Goal: Information Seeking & Learning: Learn about a topic

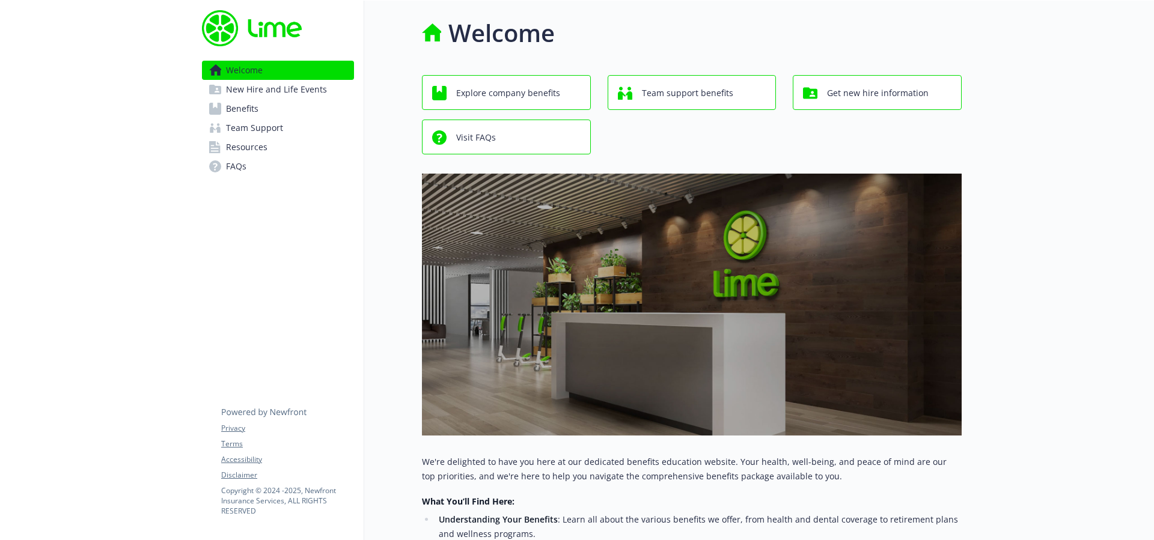
scroll to position [2, 0]
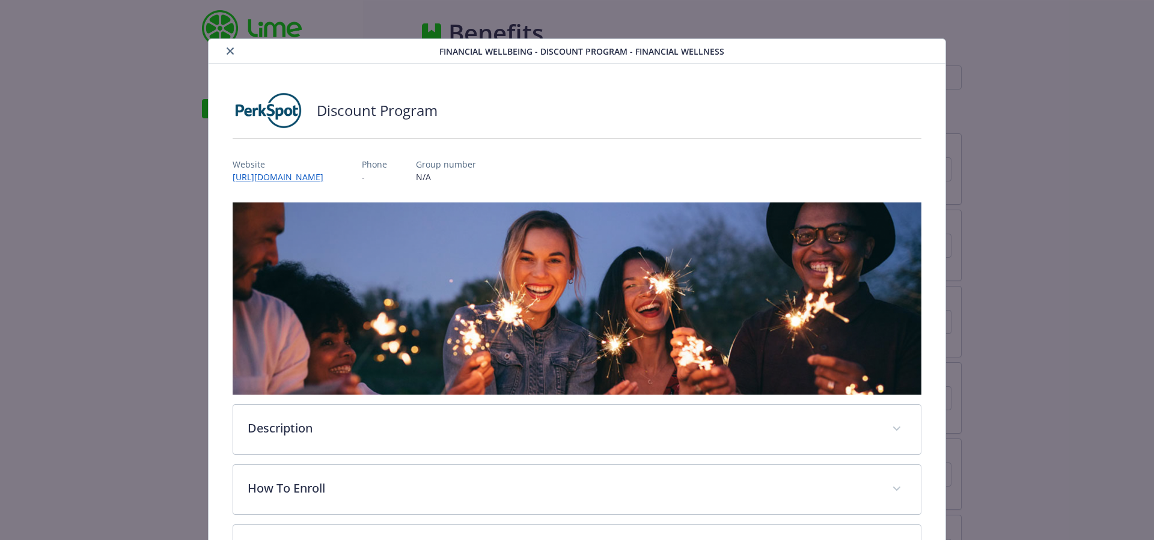
scroll to position [102, 0]
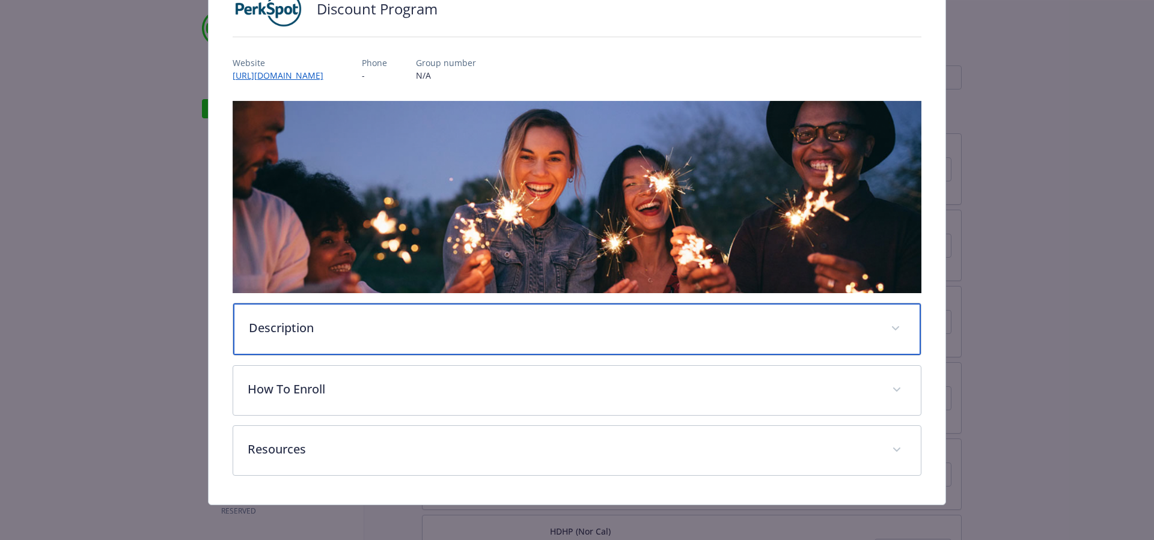
click at [355, 322] on p "Description" at bounding box center [563, 328] width 628 height 18
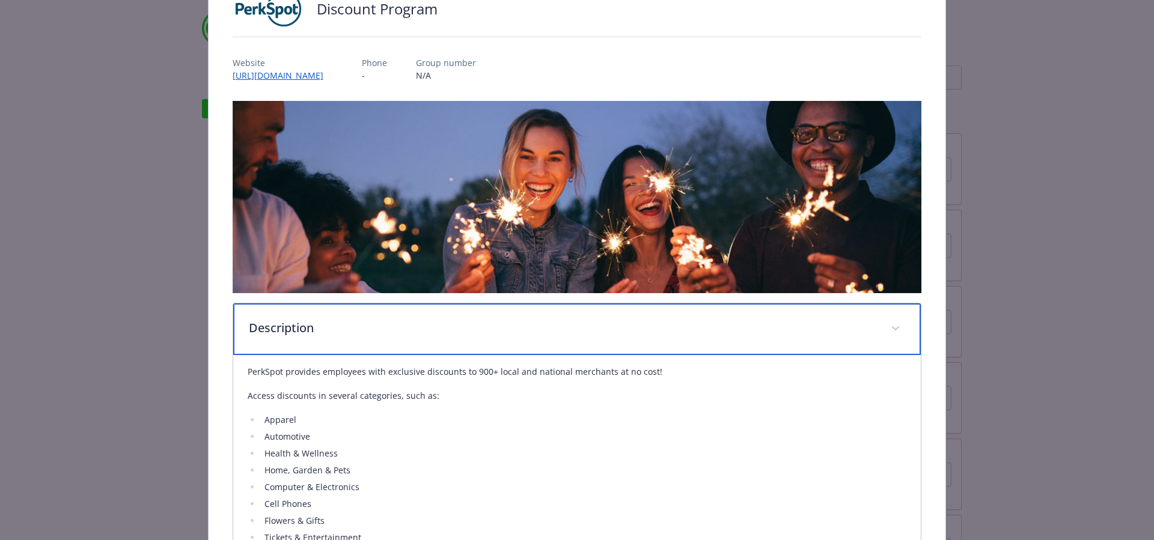
scroll to position [104, 0]
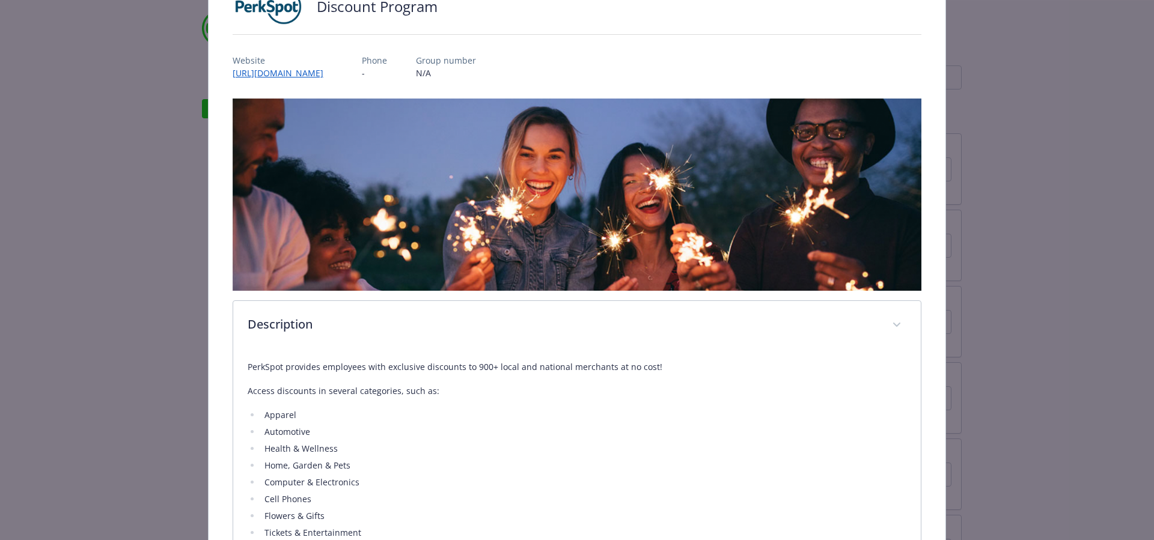
click at [185, 347] on div "Financial Wellbeing - Discount Program - Financial Wellness Discount Program We…" at bounding box center [576, 337] width 923 height 806
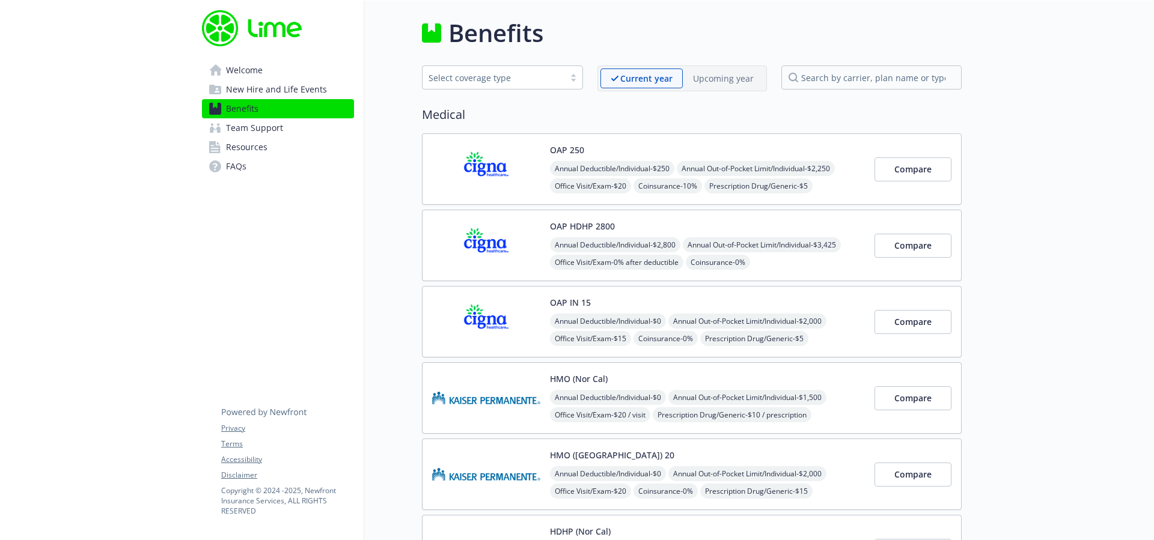
click at [290, 66] on link "Welcome" at bounding box center [278, 70] width 152 height 19
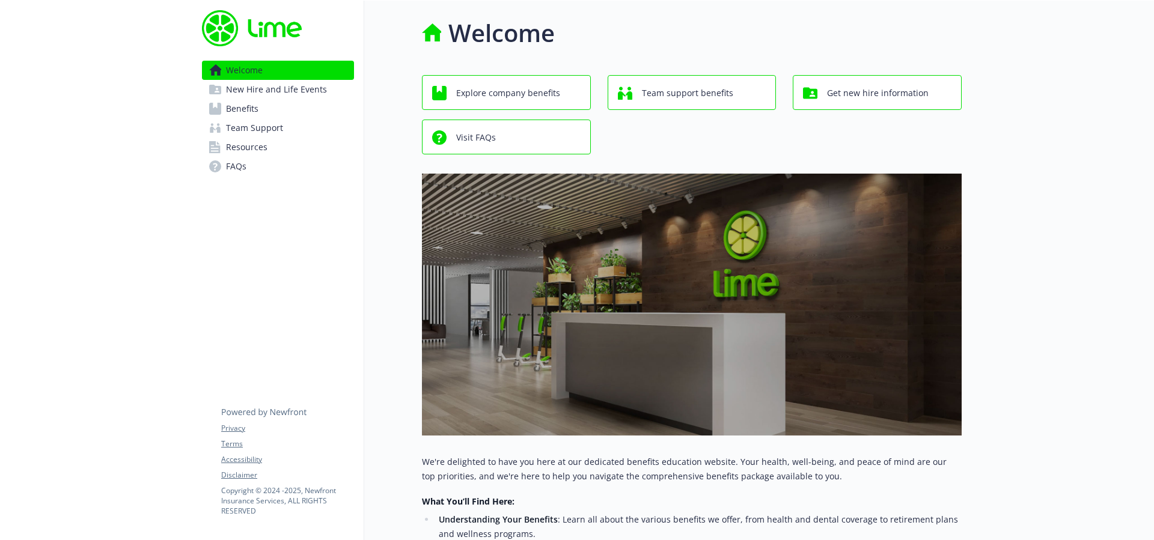
click at [534, 101] on span "Explore company benefits" at bounding box center [508, 93] width 104 height 23
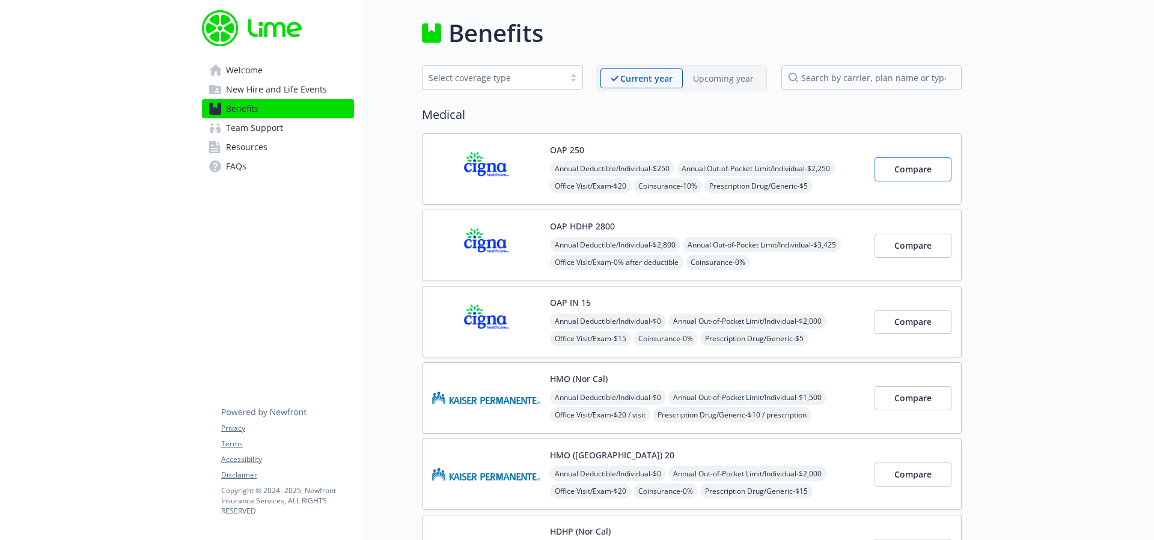
click at [903, 178] on button "Compare" at bounding box center [912, 169] width 77 height 24
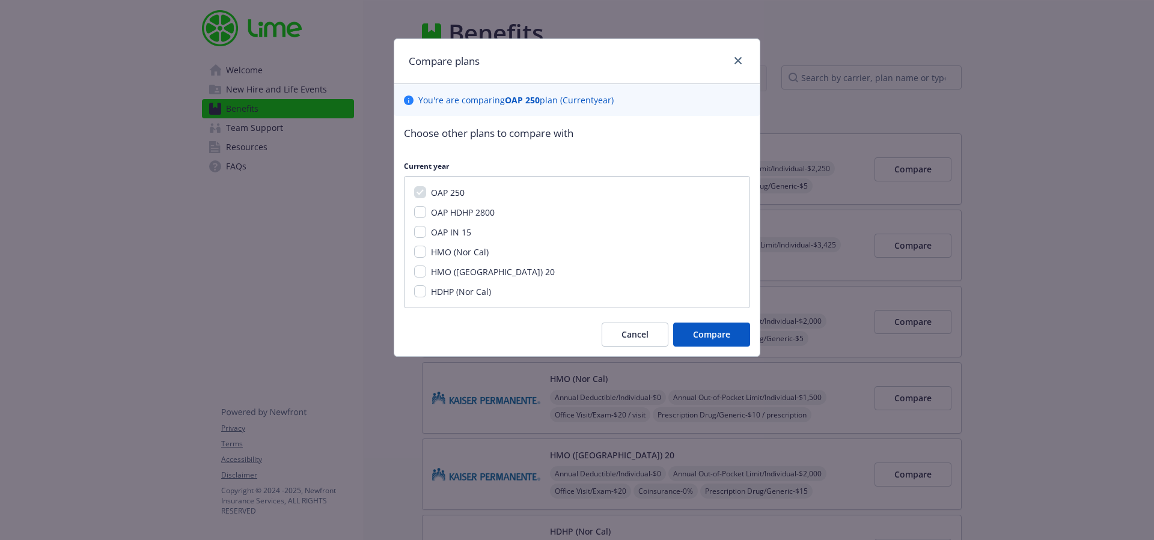
click at [456, 231] on span "OAP IN 15" at bounding box center [451, 232] width 40 height 11
click at [426, 231] on input "OAP IN 15" at bounding box center [420, 232] width 12 height 12
checkbox input "true"
click at [715, 340] on button "Compare" at bounding box center [711, 335] width 77 height 24
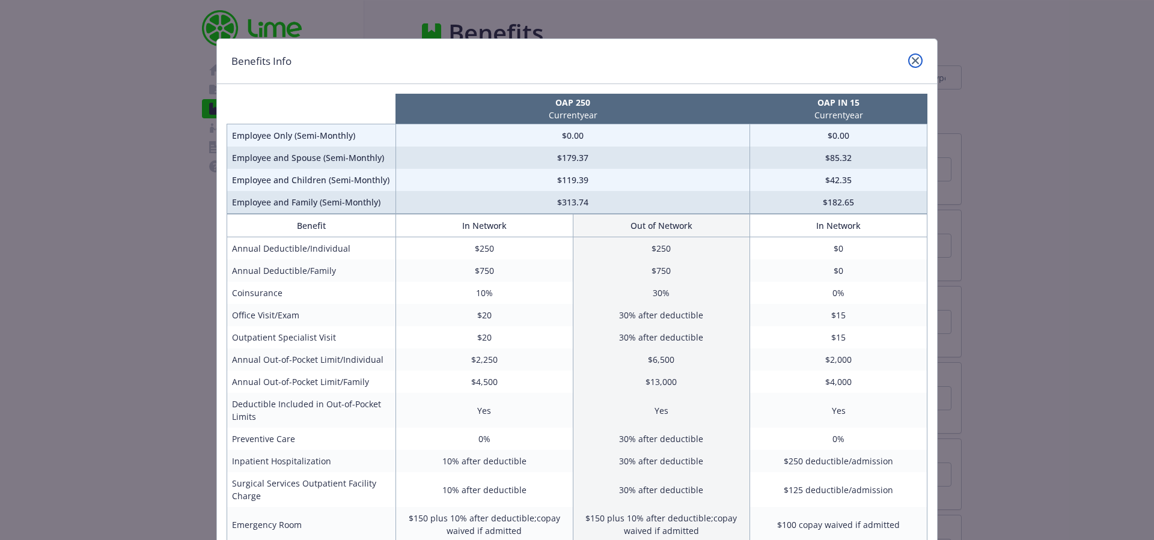
click at [917, 60] on link "close" at bounding box center [915, 60] width 14 height 14
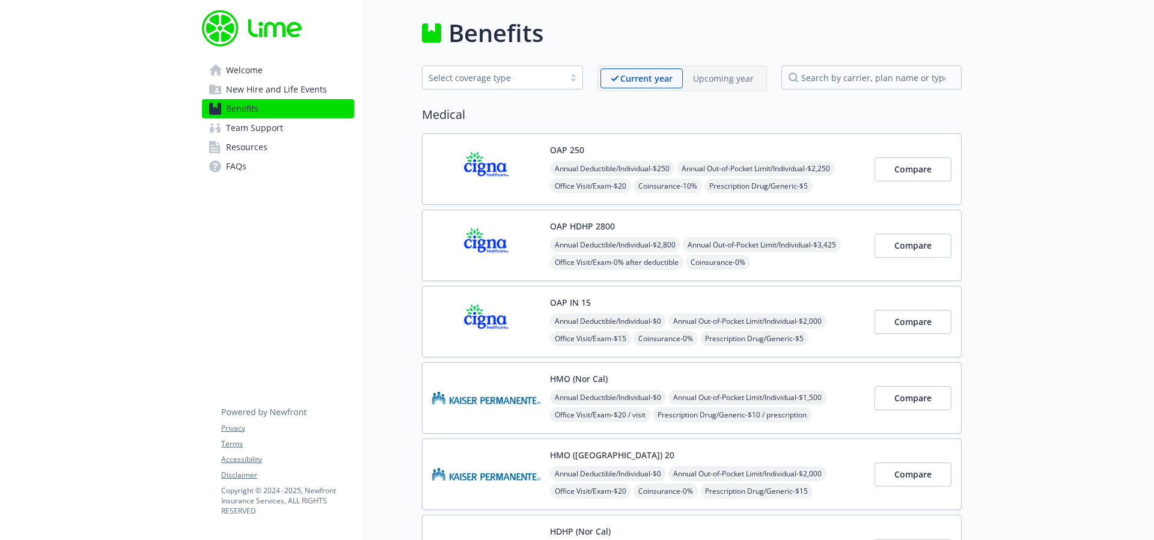
click at [813, 143] on div "OAP 250 Annual Deductible/Individual - $250 Annual Out-of-Pocket Limit/Individu…" at bounding box center [692, 169] width 540 height 72
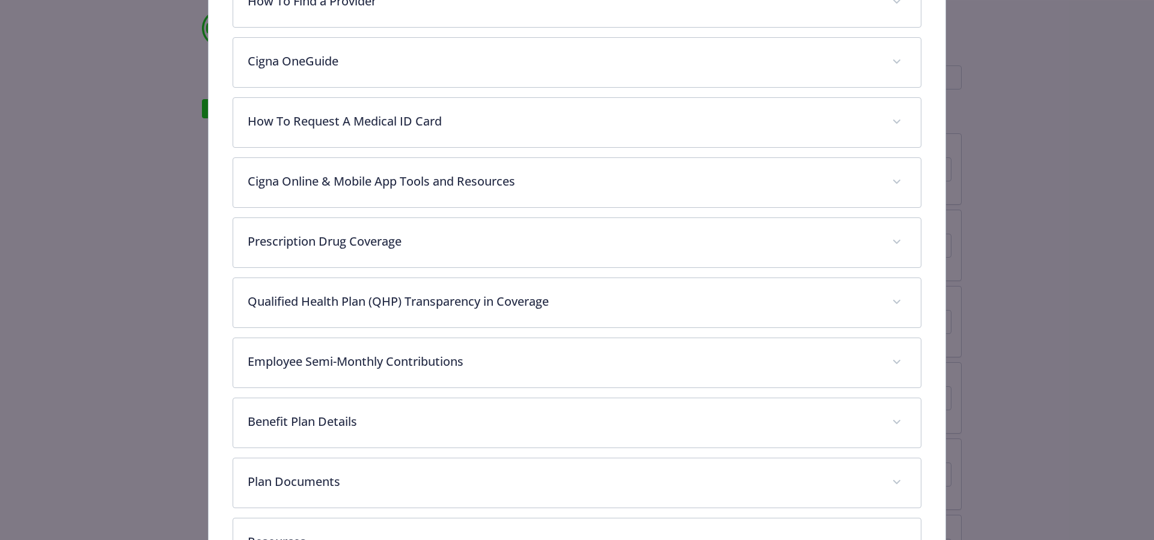
scroll to position [604, 0]
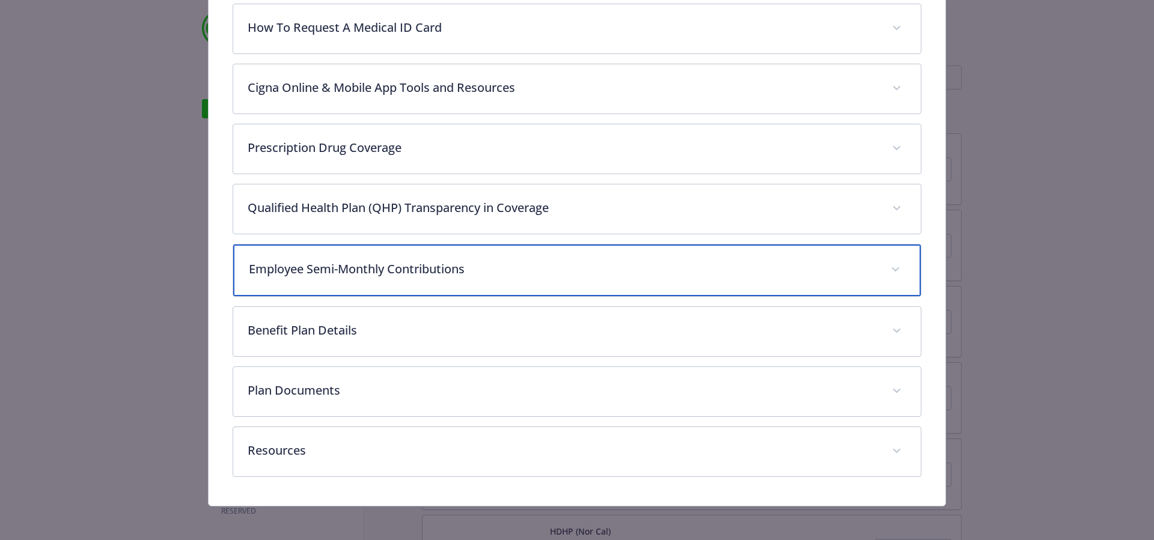
click at [447, 283] on div "Employee Semi-Monthly Contributions" at bounding box center [577, 271] width 688 height 52
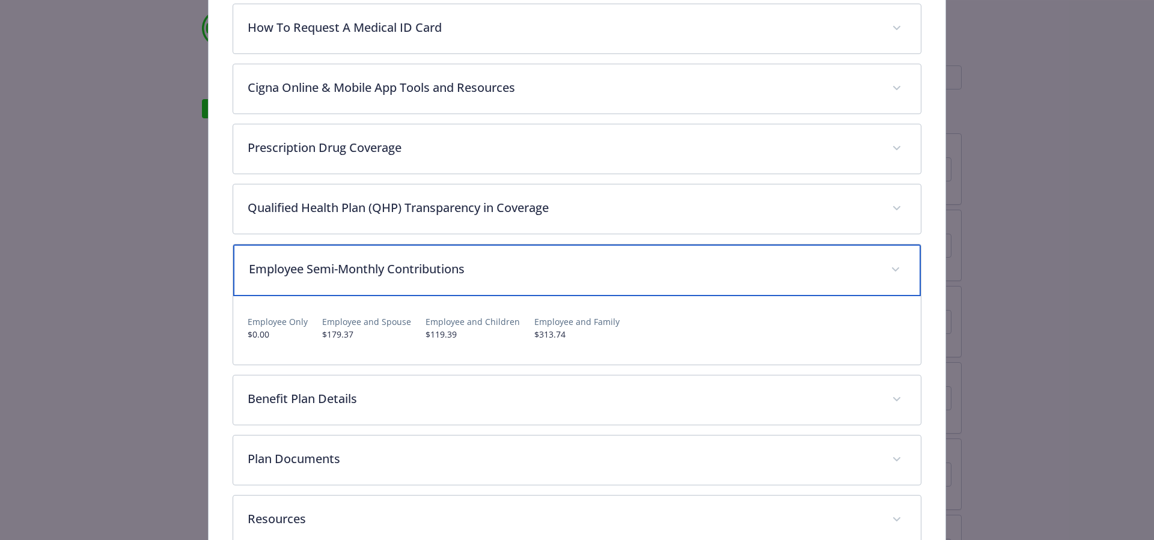
click at [448, 279] on div "Employee Semi-Monthly Contributions" at bounding box center [577, 271] width 688 height 52
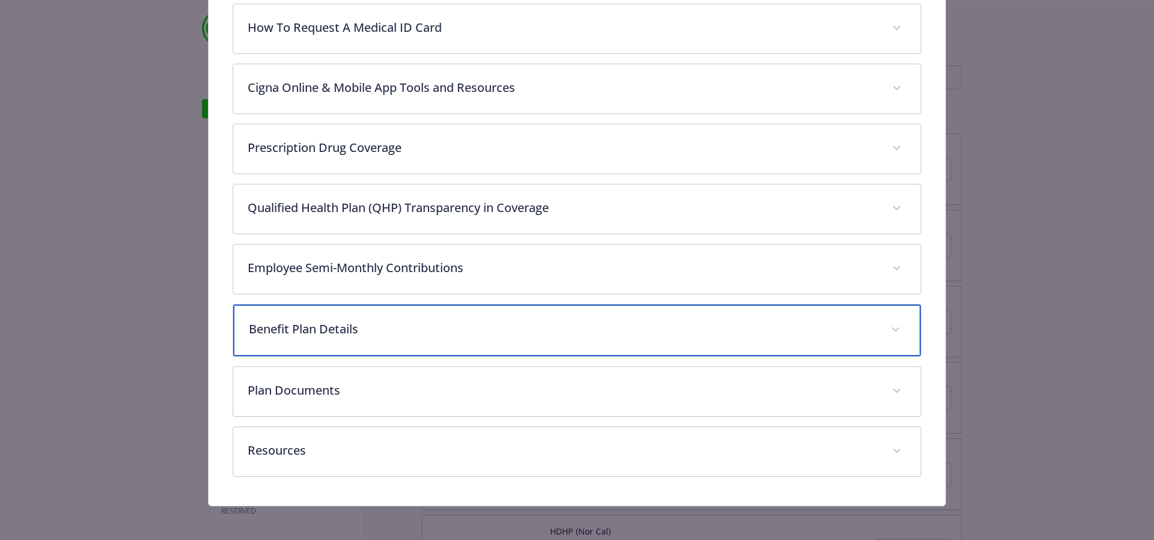
click at [449, 317] on div "Benefit Plan Details" at bounding box center [577, 331] width 688 height 52
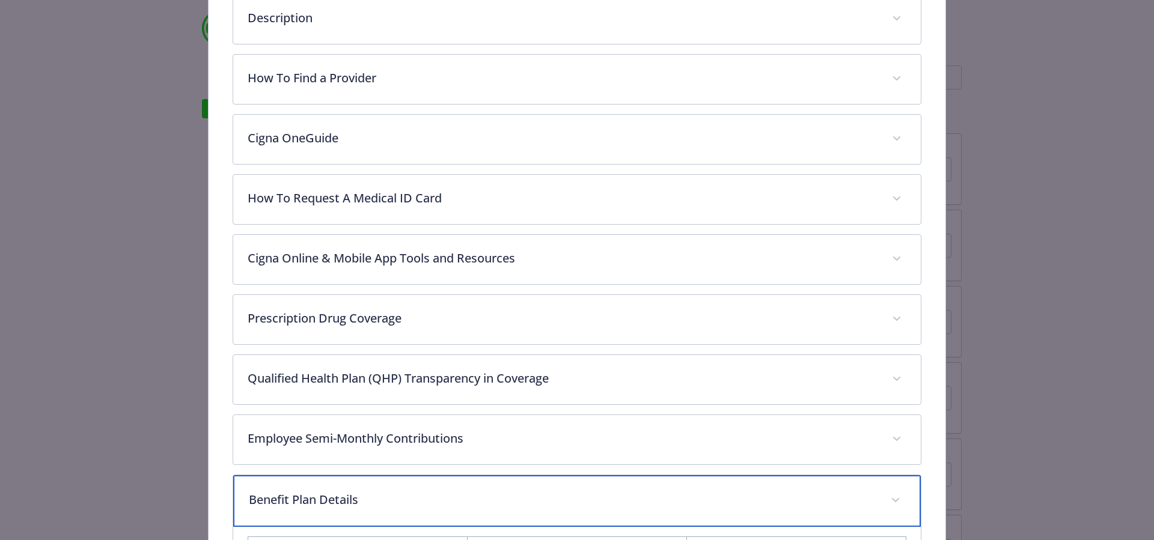
scroll to position [645, 0]
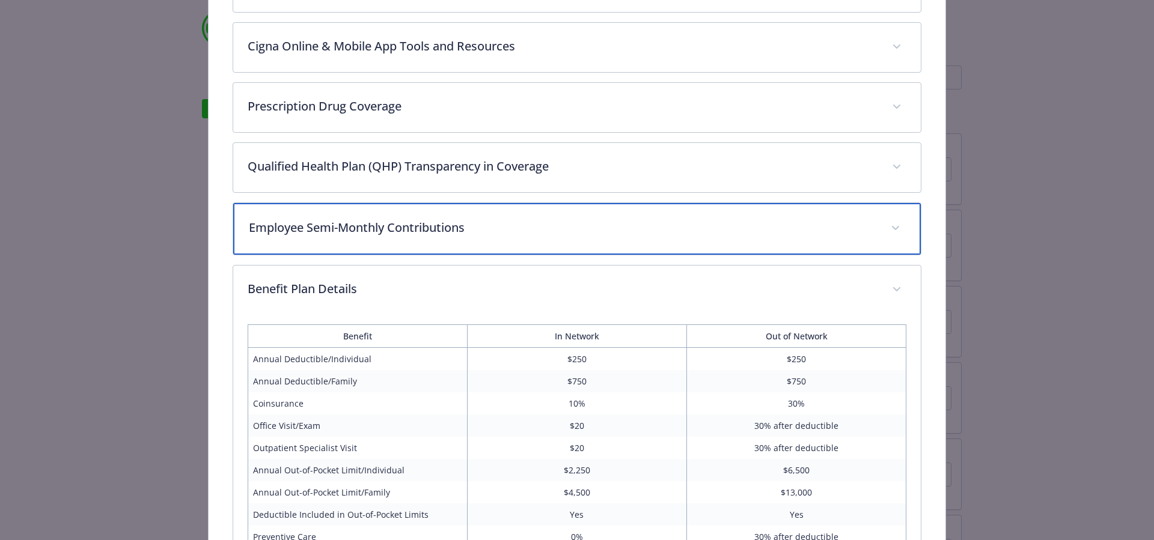
click at [460, 242] on div "Employee Semi-Monthly Contributions" at bounding box center [577, 229] width 688 height 52
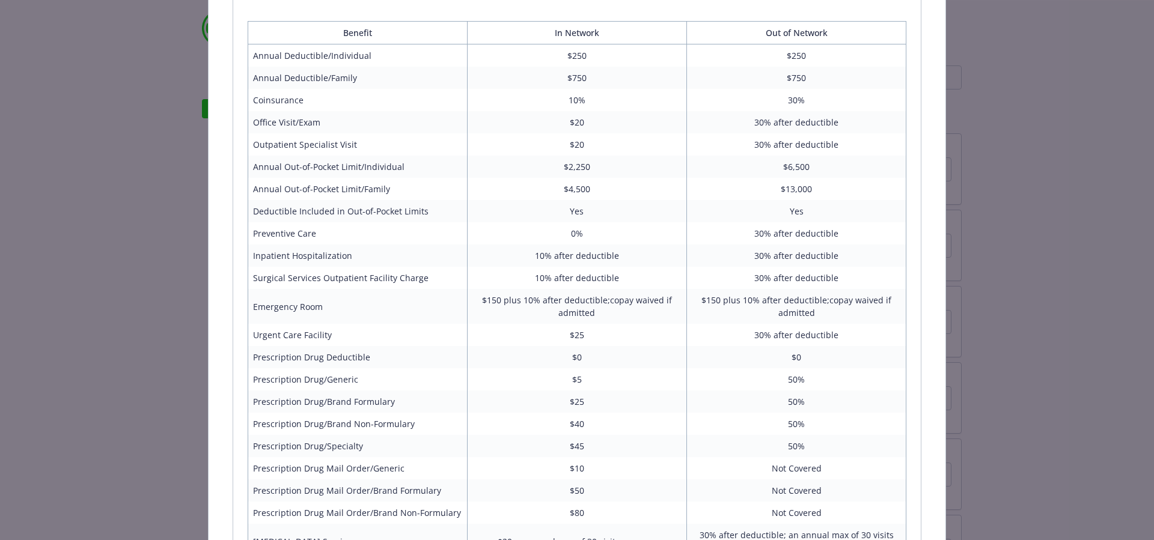
scroll to position [1270, 0]
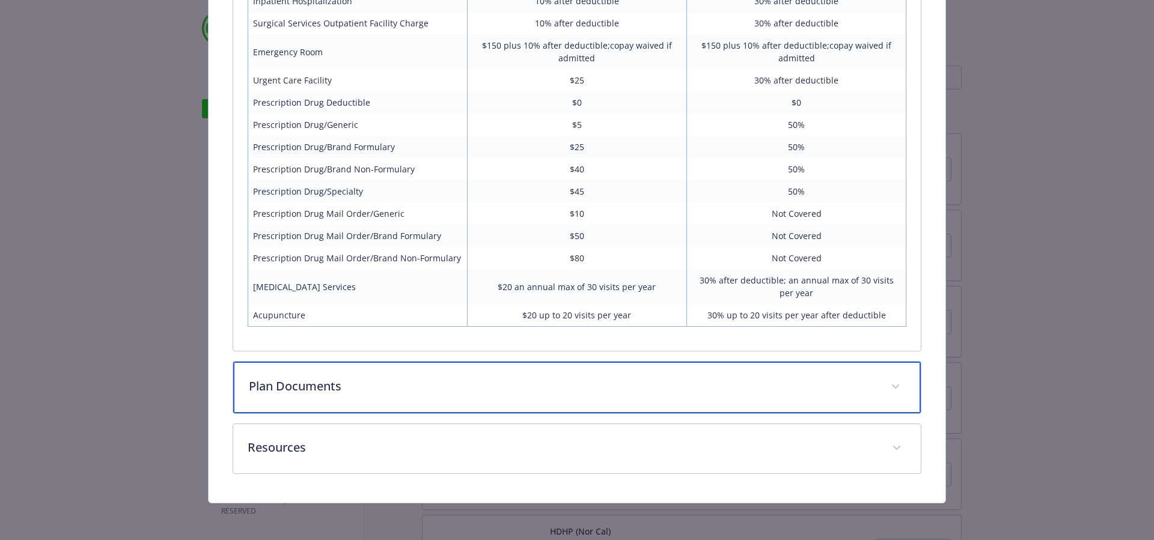
click at [326, 388] on p "Plan Documents" at bounding box center [563, 386] width 628 height 18
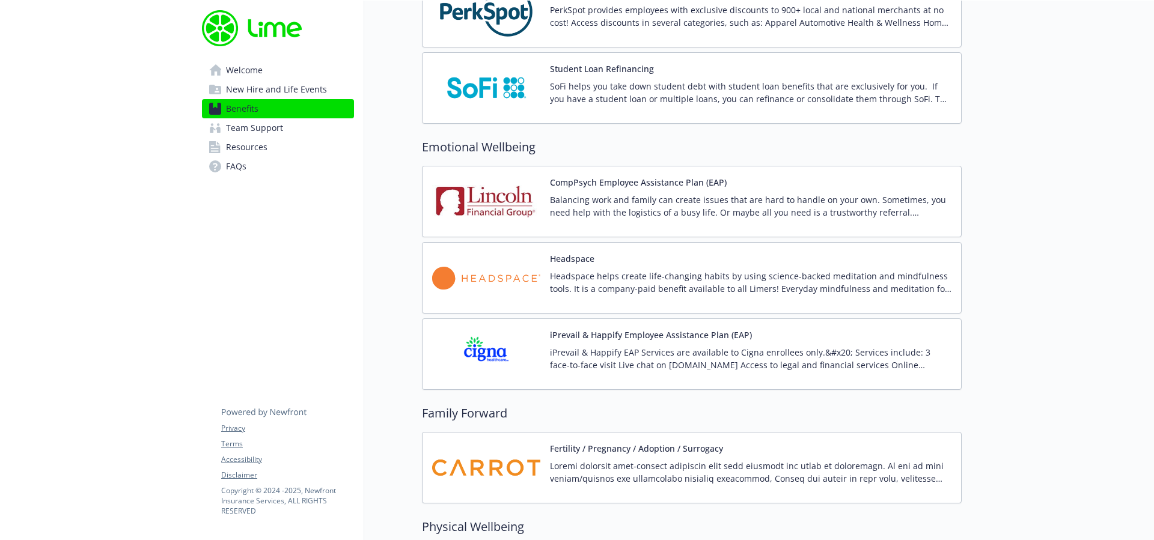
scroll to position [2336, 0]
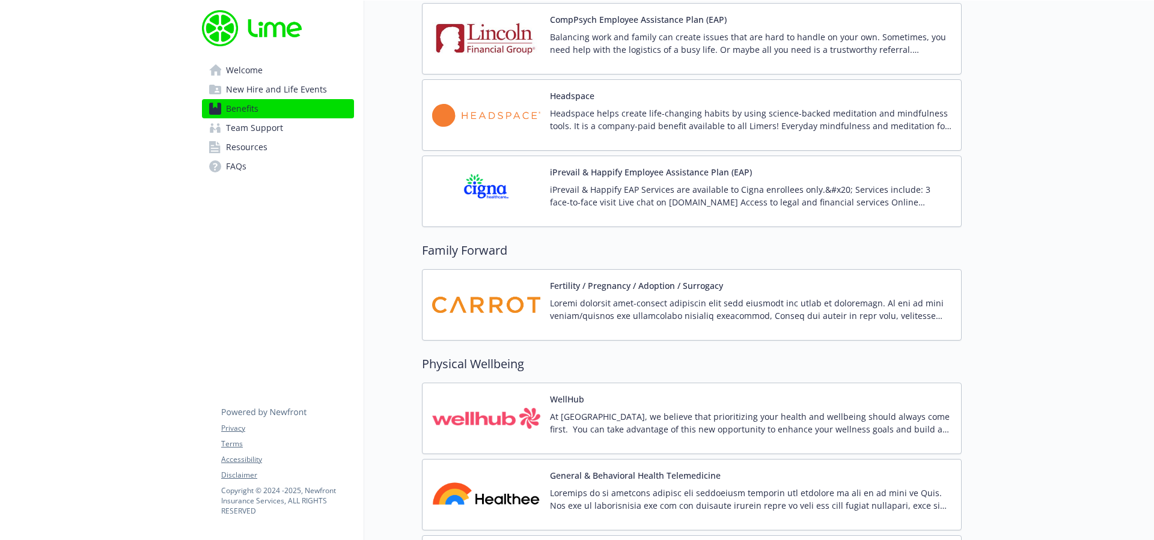
click at [610, 431] on p "At [GEOGRAPHIC_DATA], we believe that prioritizing your health and wellbeing sh…" at bounding box center [750, 422] width 401 height 25
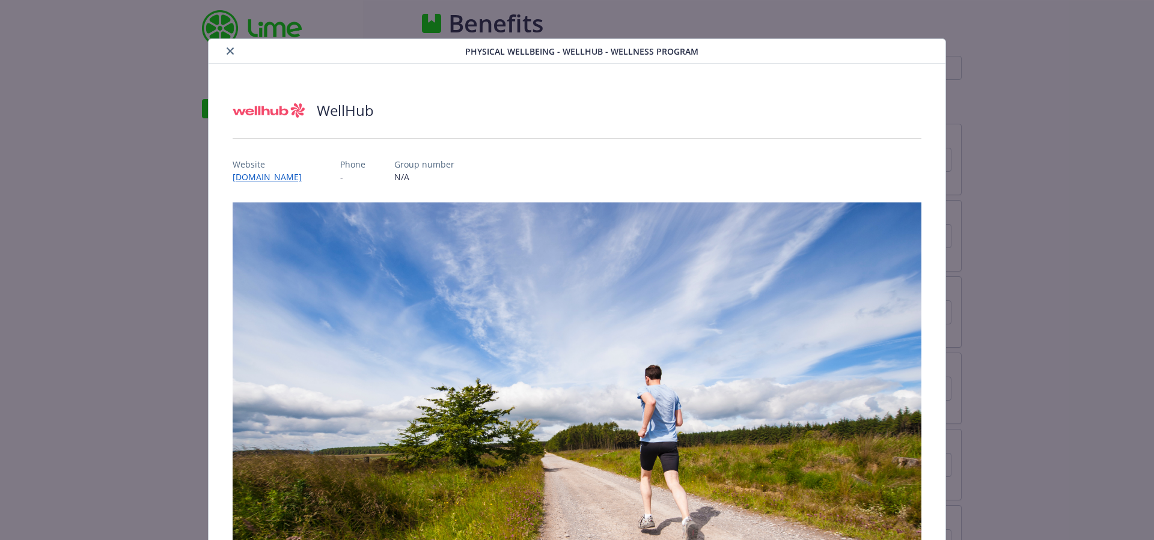
scroll to position [365, 0]
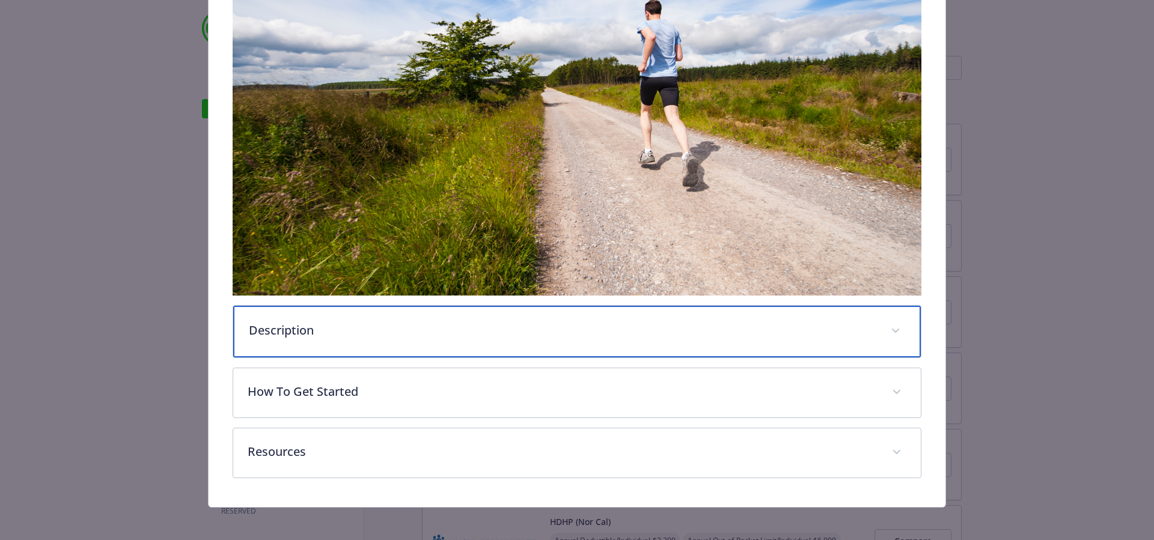
click at [501, 338] on div "Description" at bounding box center [577, 332] width 688 height 52
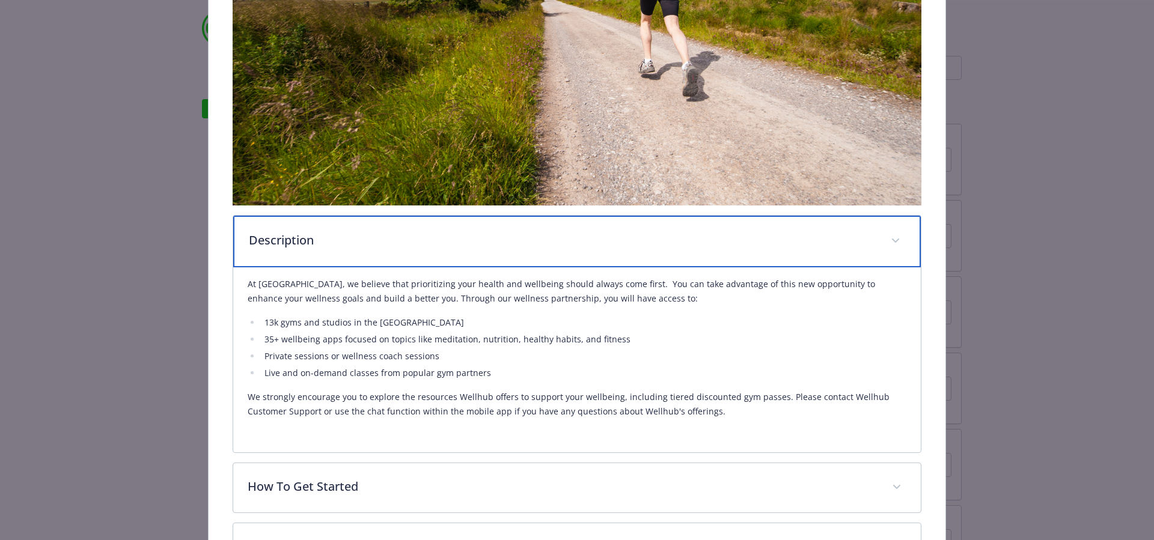
scroll to position [553, 0]
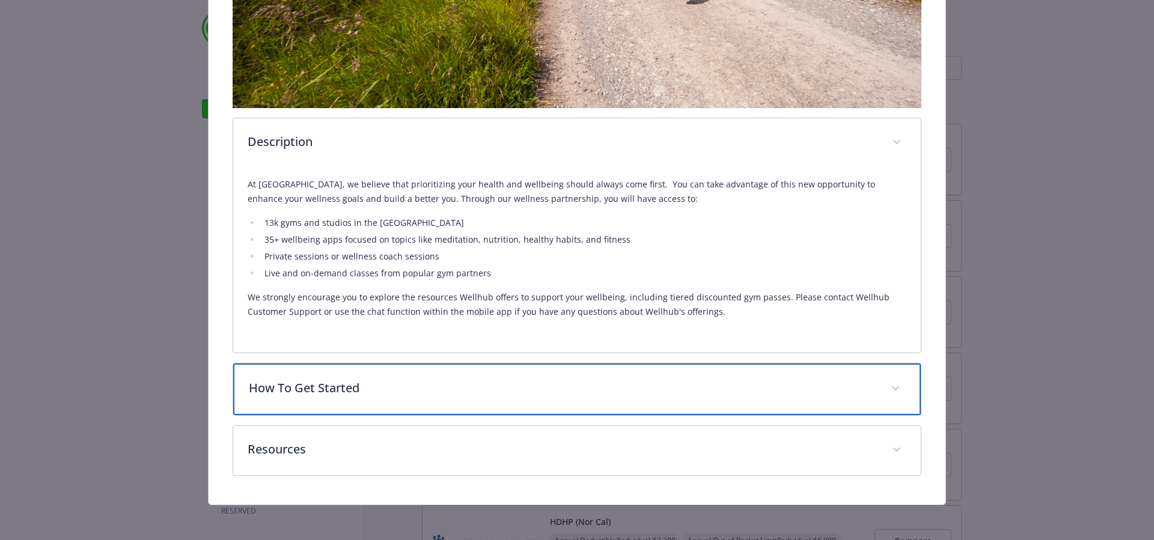
click at [364, 390] on p "How To Get Started" at bounding box center [563, 388] width 628 height 18
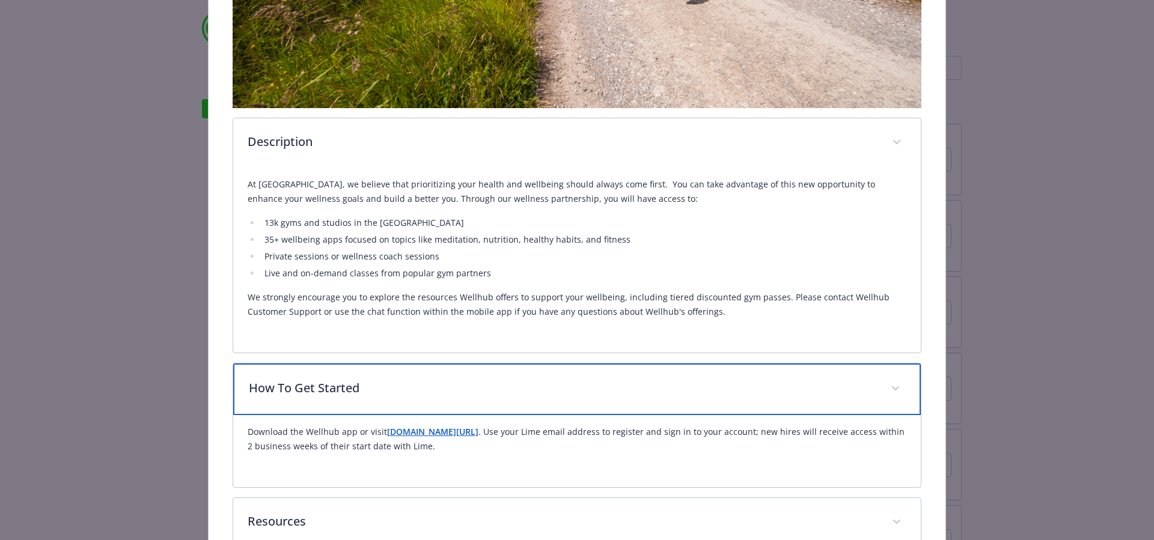
scroll to position [625, 0]
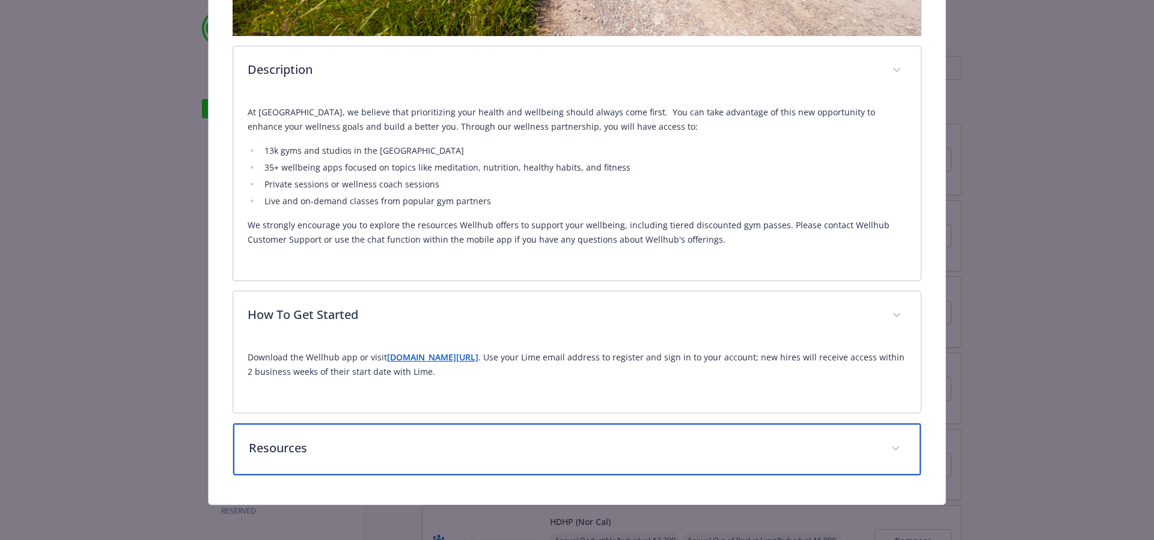
click at [375, 444] on p "Resources" at bounding box center [563, 448] width 628 height 18
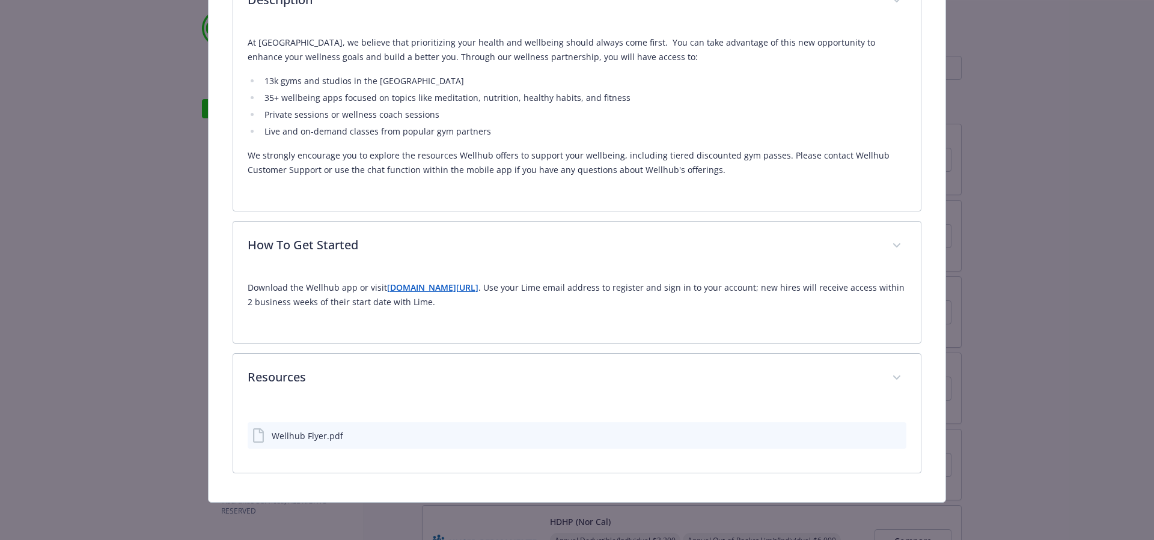
scroll to position [692, 0]
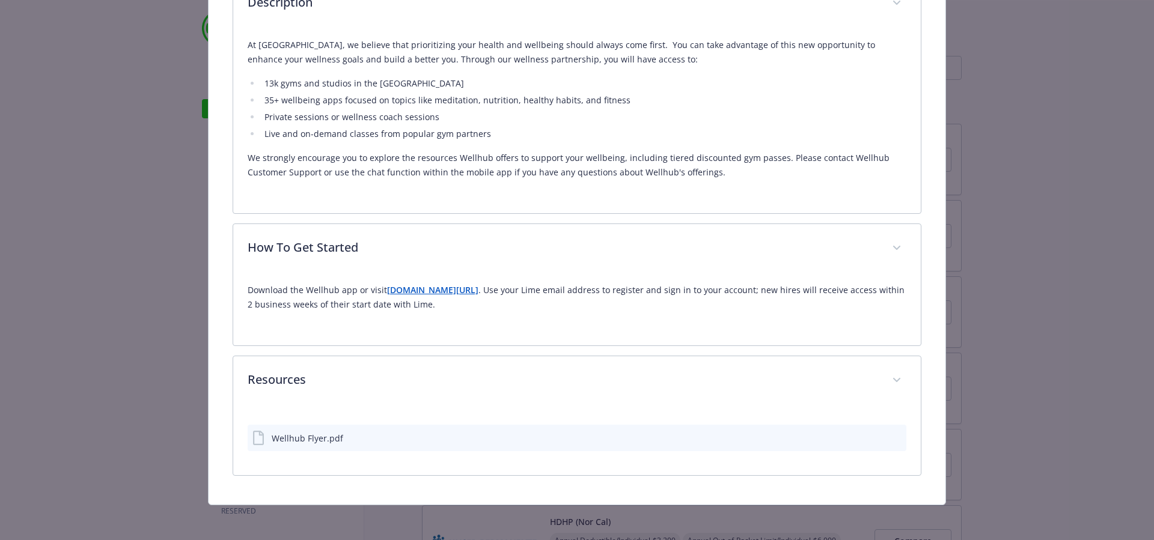
click at [322, 432] on div "Wellhub Flyer.pdf" at bounding box center [308, 438] width 72 height 13
click at [891, 436] on icon "preview file" at bounding box center [896, 437] width 11 height 8
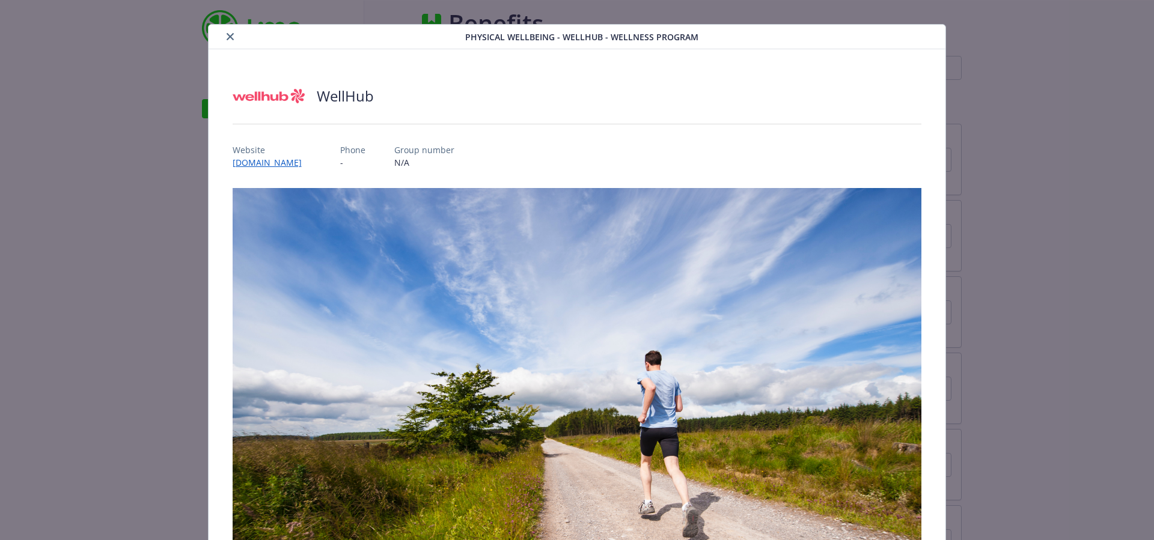
scroll to position [0, 0]
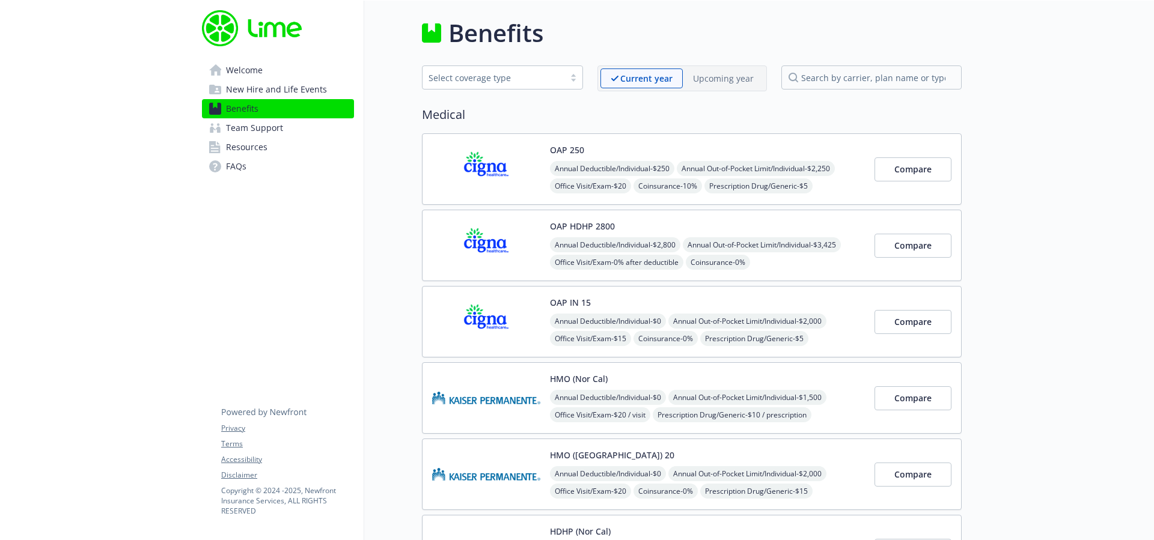
click at [546, 88] on div "Select coverage type" at bounding box center [502, 78] width 161 height 24
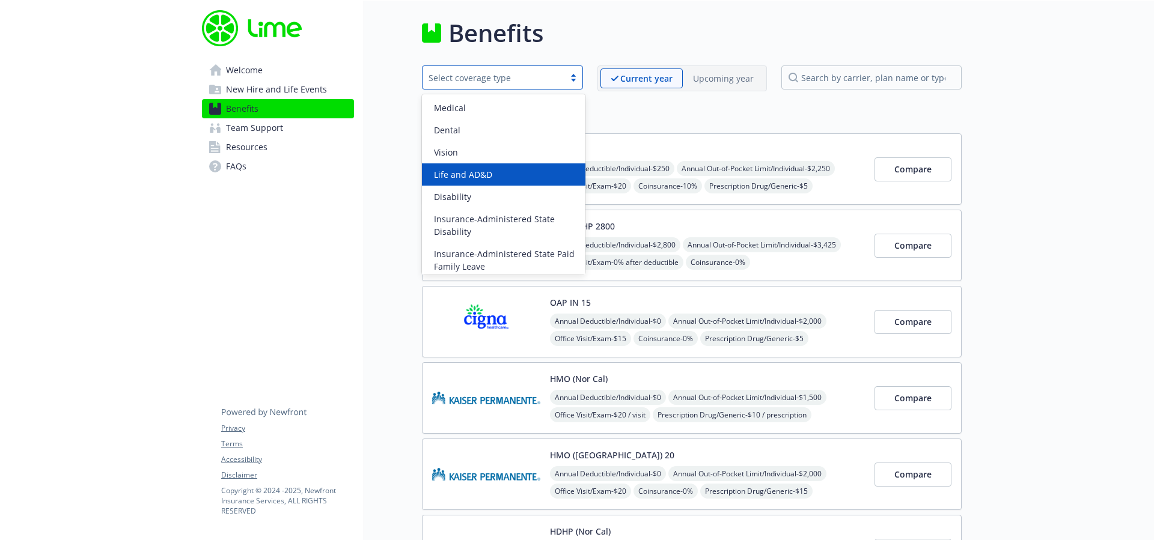
scroll to position [117, 0]
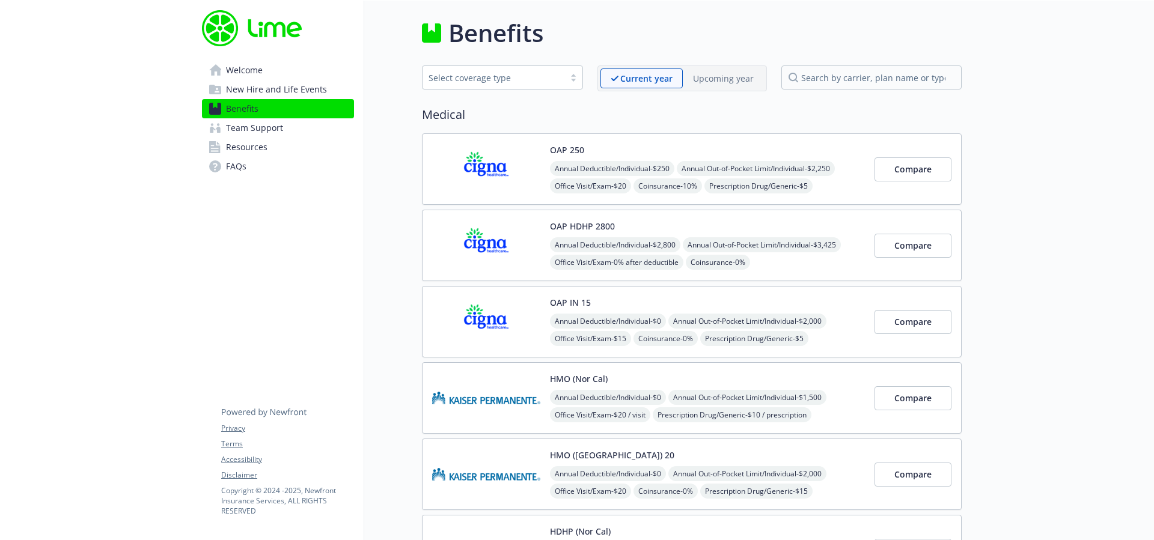
click at [721, 75] on p "Upcoming year" at bounding box center [723, 78] width 61 height 13
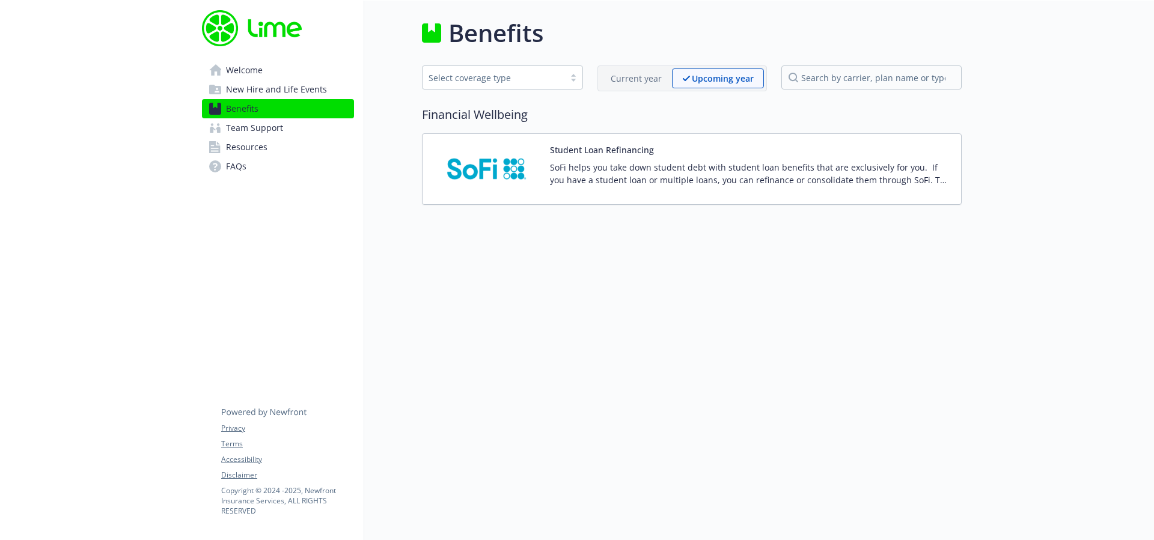
click at [648, 79] on p "Current year" at bounding box center [636, 78] width 51 height 13
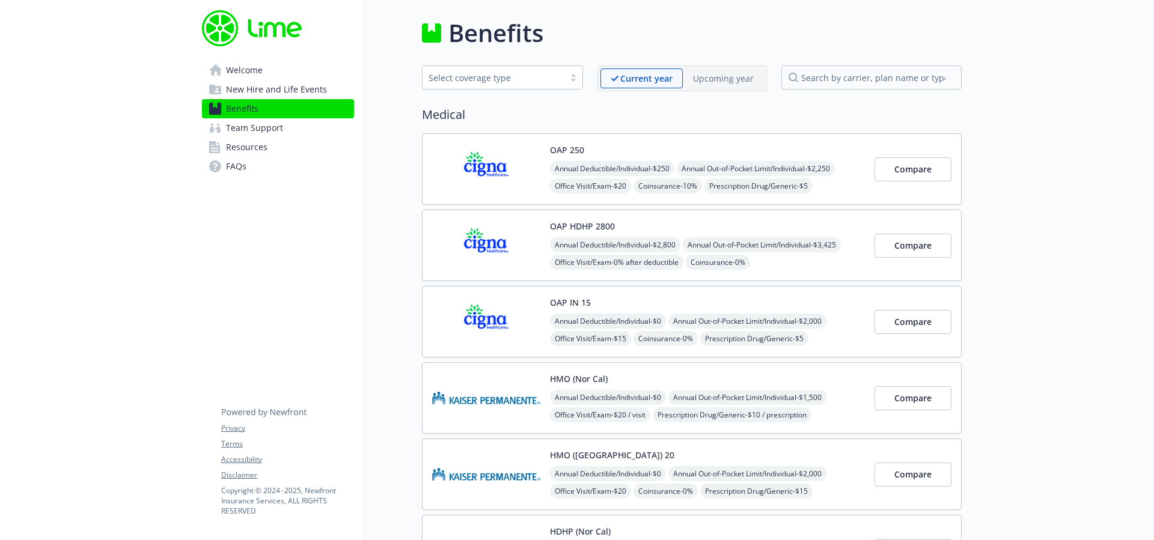
click at [275, 97] on span "New Hire and Life Events" at bounding box center [276, 89] width 101 height 19
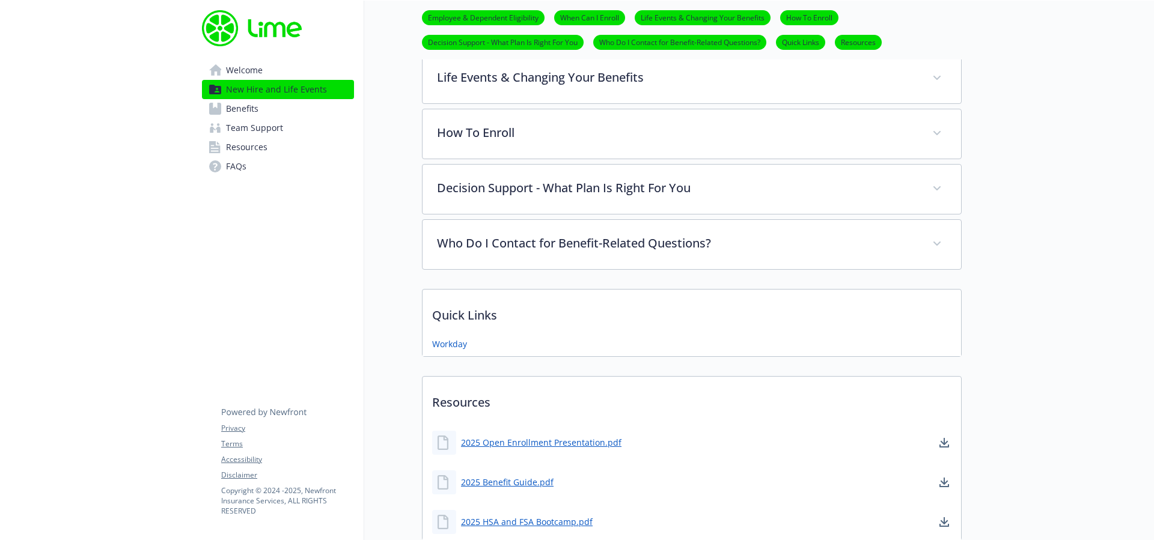
scroll to position [657, 0]
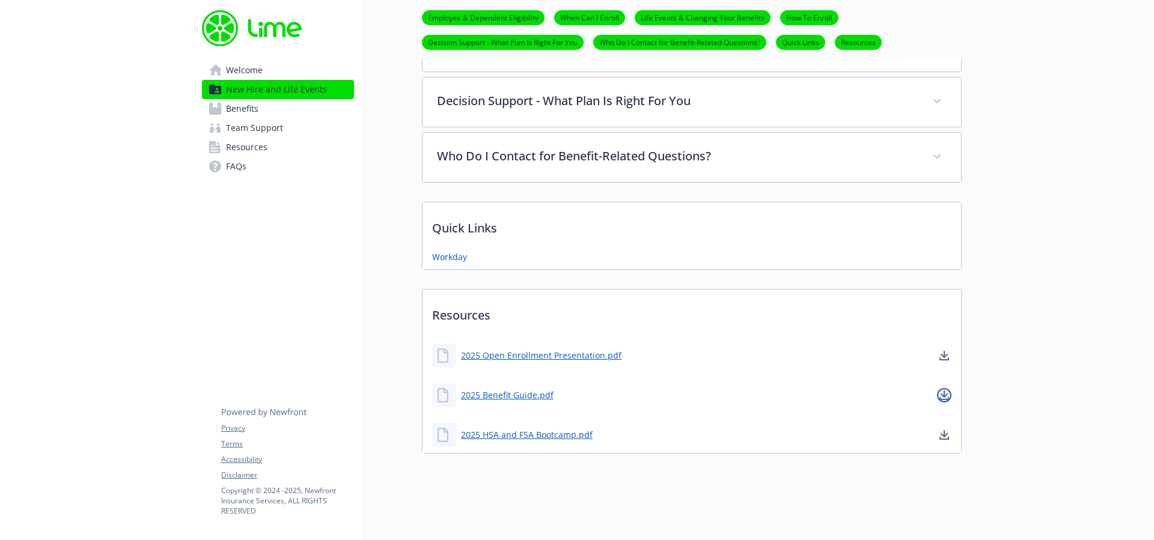
click at [950, 388] on link "download document" at bounding box center [944, 395] width 14 height 14
click at [256, 127] on span "Team Support" at bounding box center [254, 127] width 57 height 19
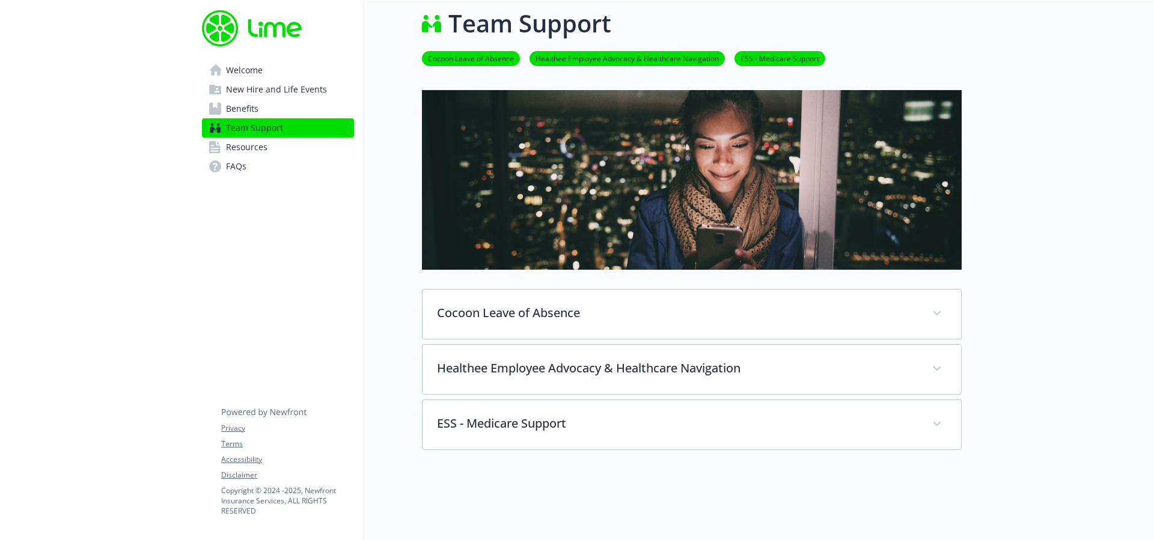
click at [255, 108] on span "Benefits" at bounding box center [242, 108] width 32 height 19
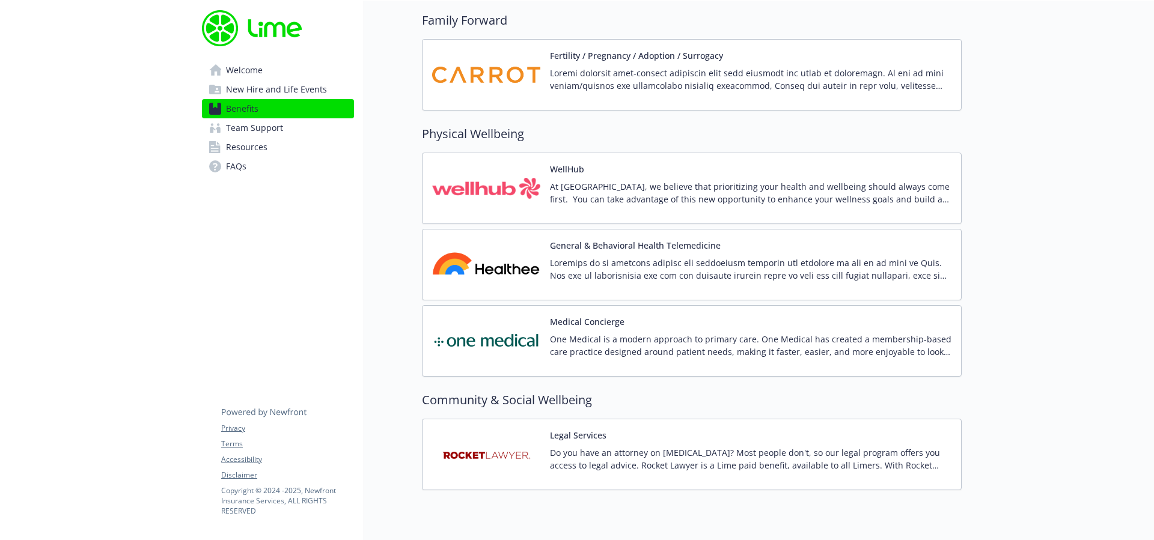
scroll to position [2612, 0]
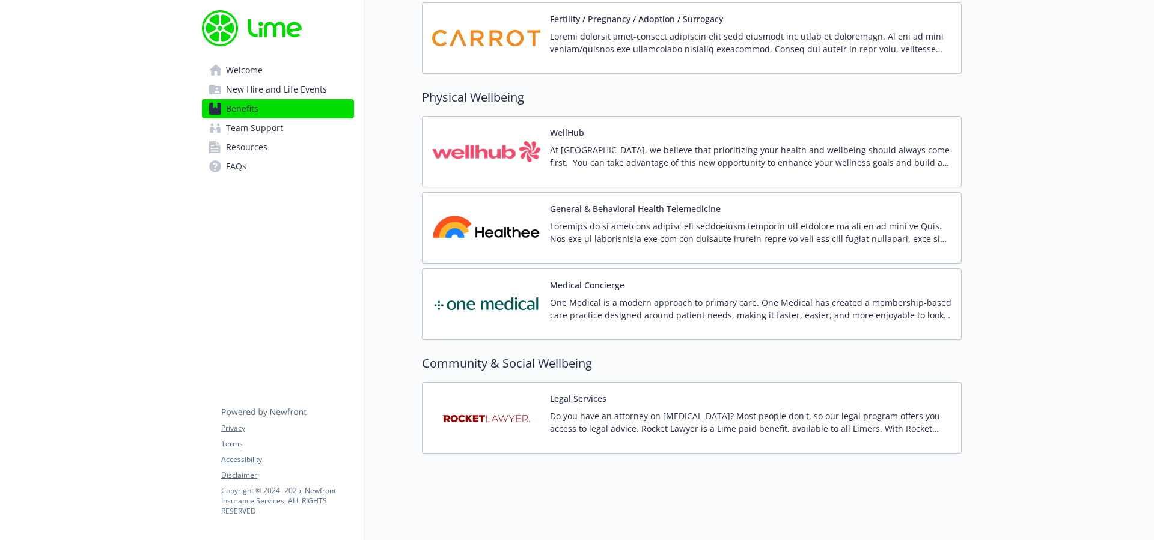
click at [254, 125] on span "Team Support" at bounding box center [254, 127] width 57 height 19
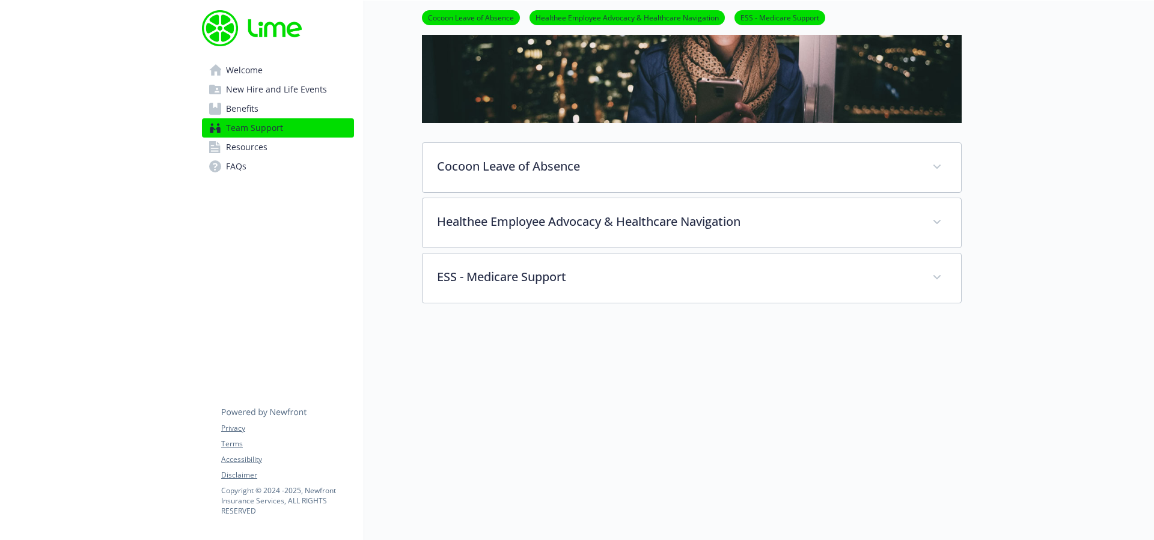
click at [266, 140] on span "Resources" at bounding box center [246, 147] width 41 height 19
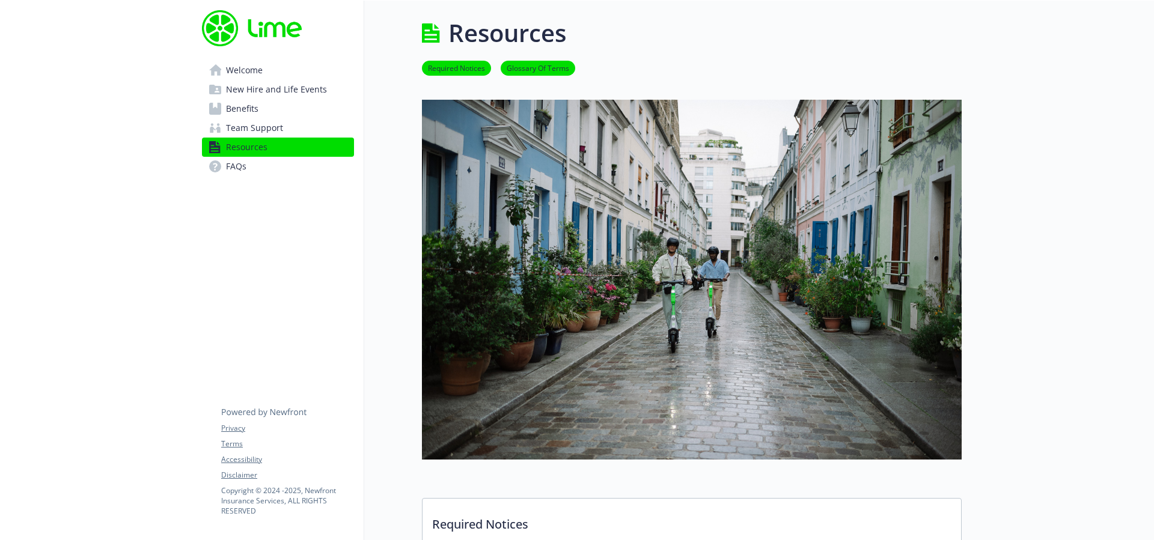
click at [267, 165] on link "FAQs" at bounding box center [278, 166] width 152 height 19
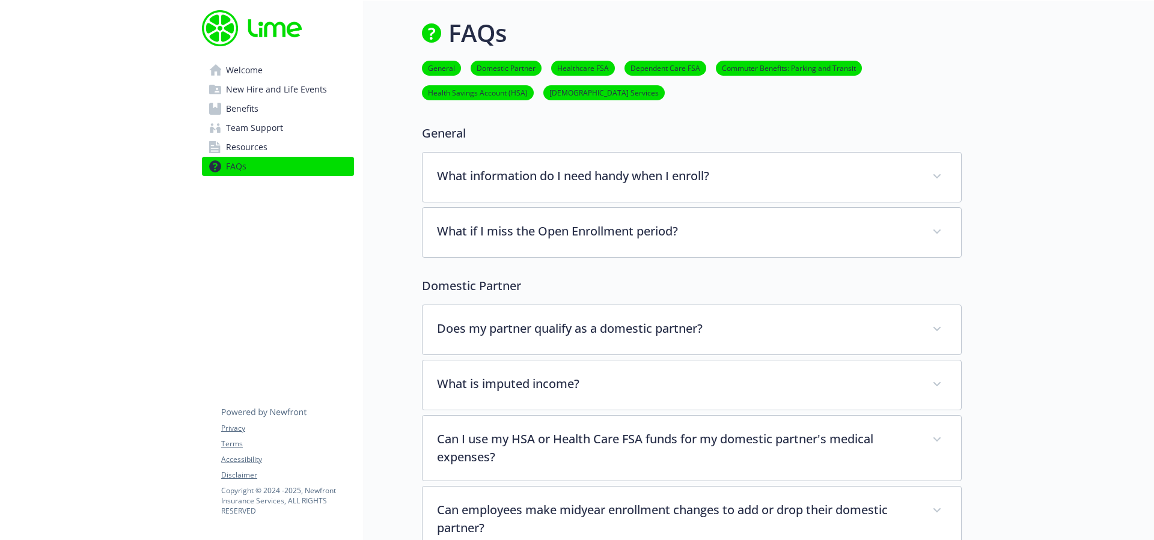
click at [283, 146] on link "Resources" at bounding box center [278, 147] width 152 height 19
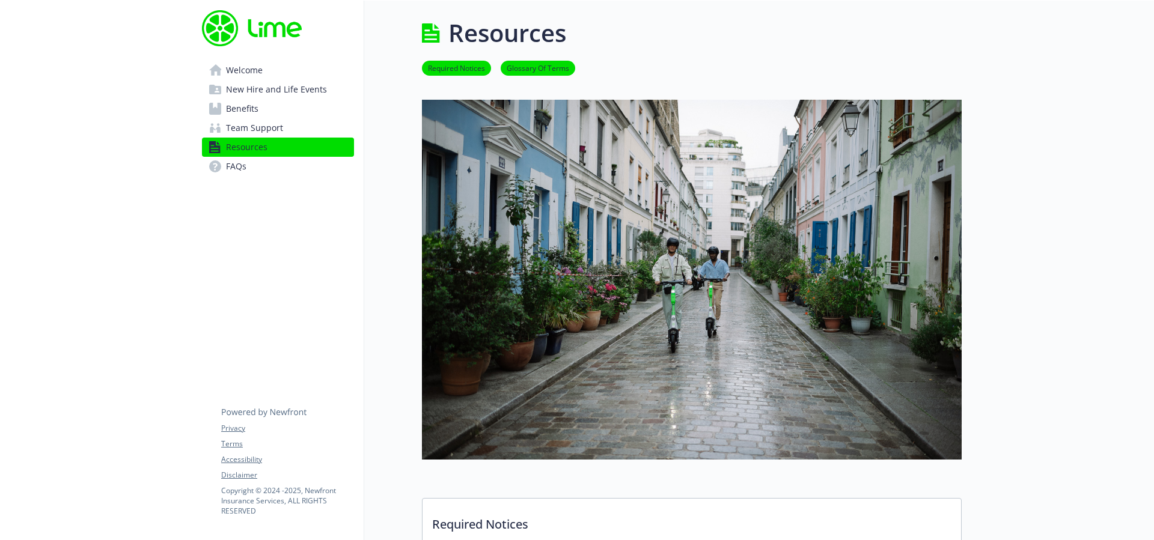
click at [286, 124] on link "Team Support" at bounding box center [278, 127] width 152 height 19
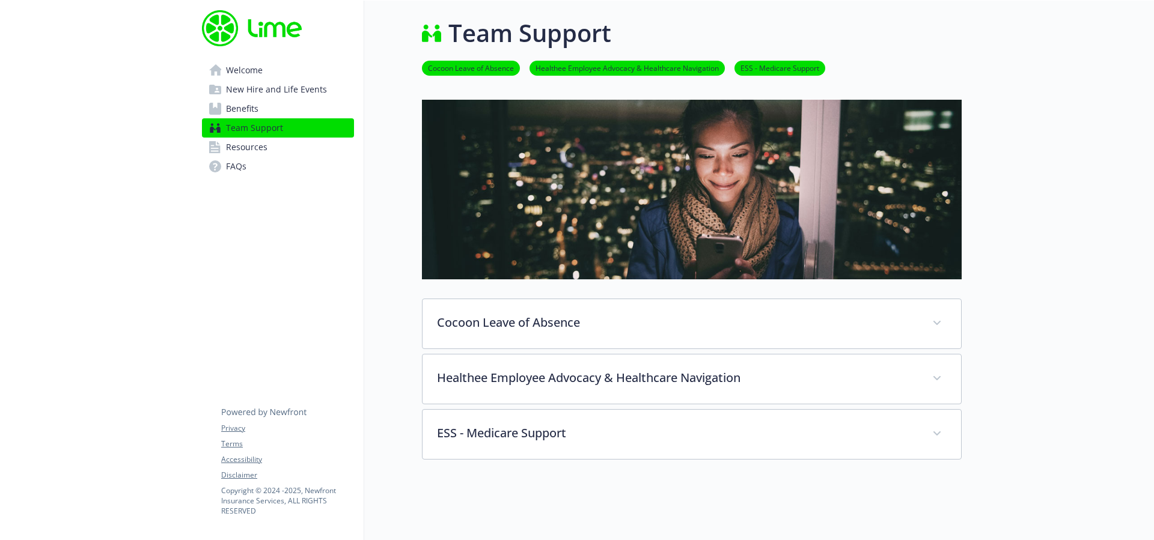
click at [283, 112] on link "Benefits" at bounding box center [278, 108] width 152 height 19
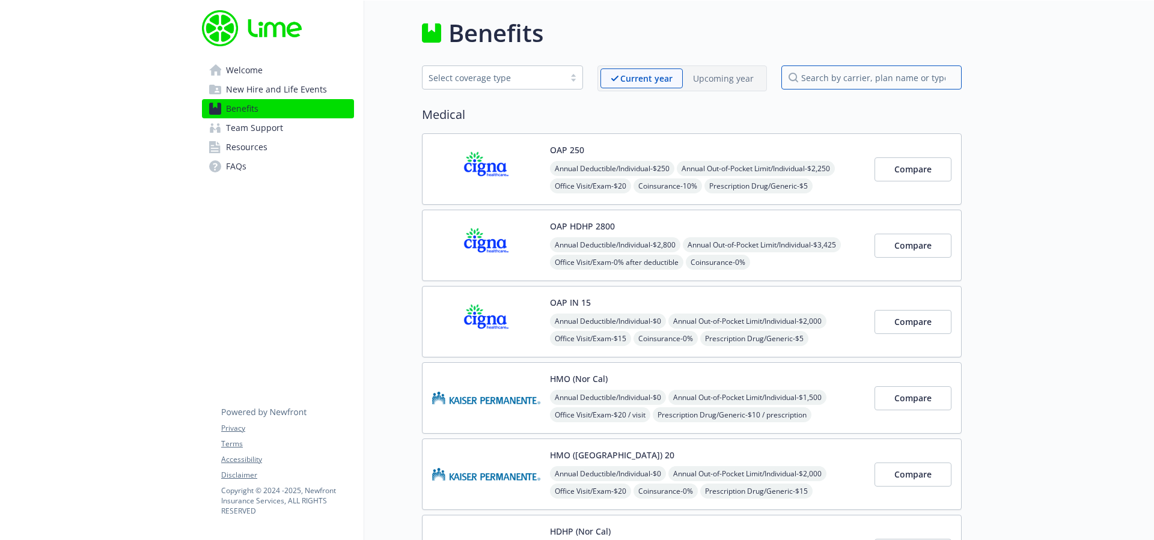
click at [869, 79] on input "search by carrier, plan name or type" at bounding box center [871, 78] width 180 height 24
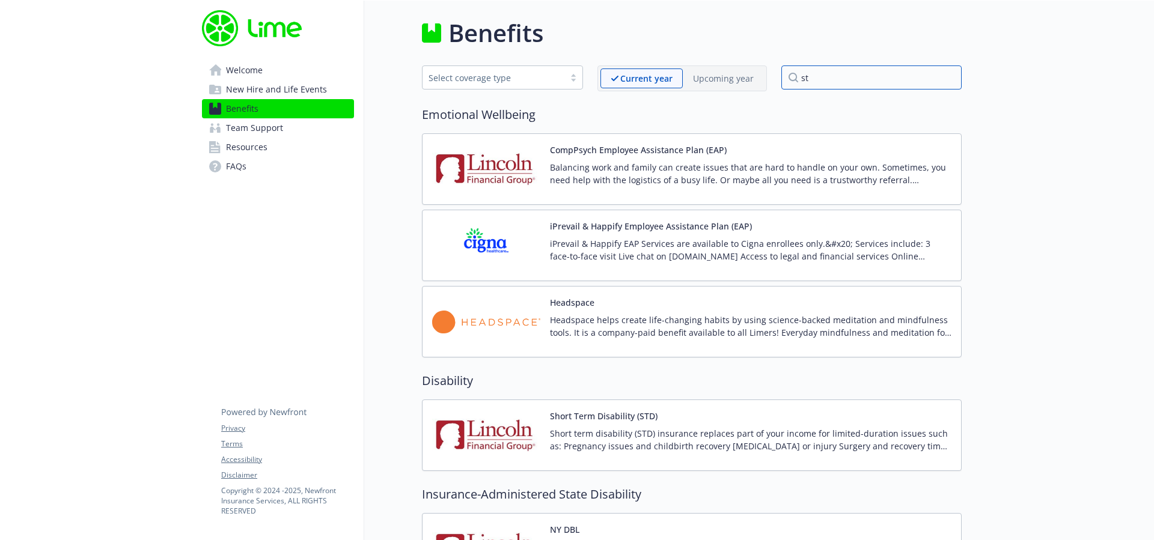
type input "s"
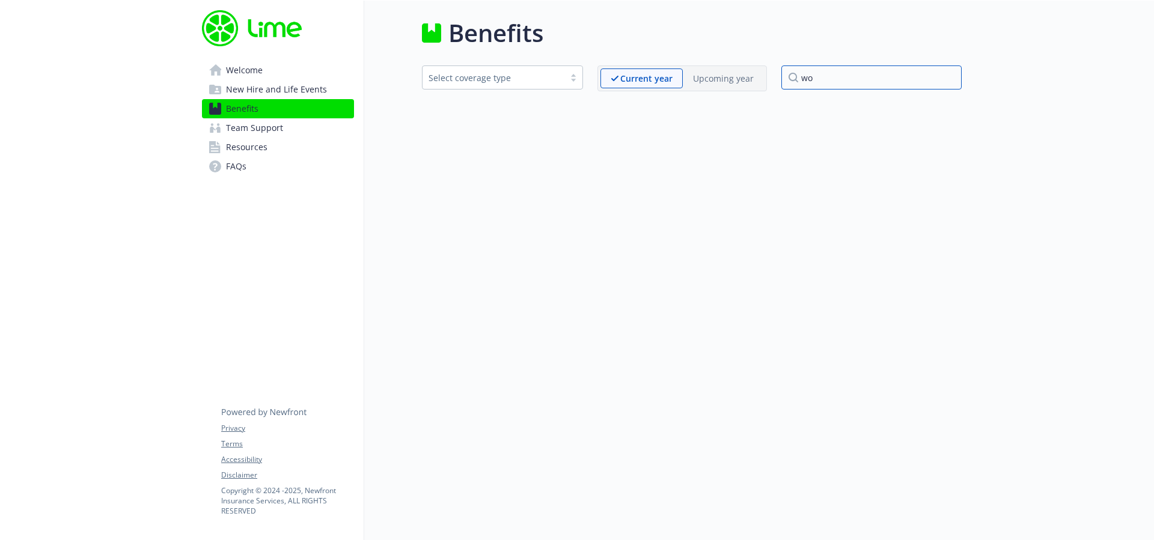
type input "w"
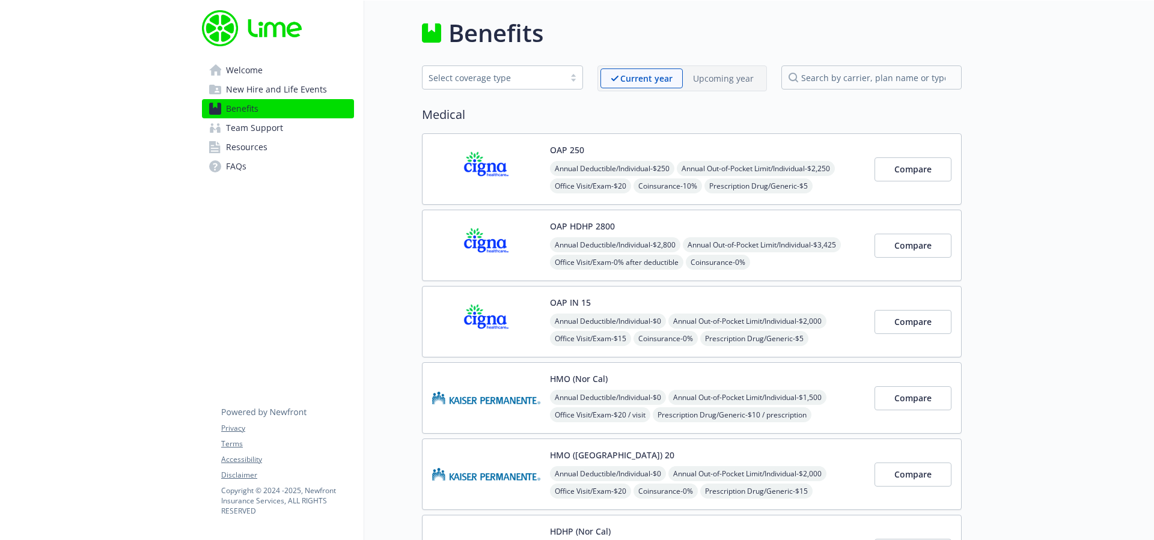
click at [316, 81] on span "New Hire and Life Events" at bounding box center [276, 89] width 101 height 19
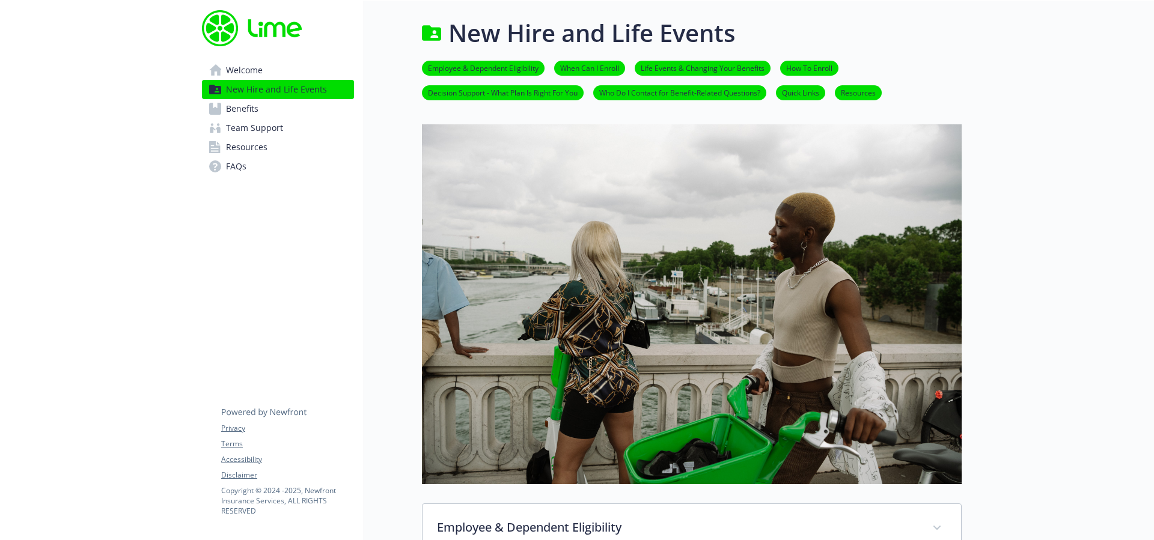
click at [278, 69] on link "Welcome" at bounding box center [278, 70] width 152 height 19
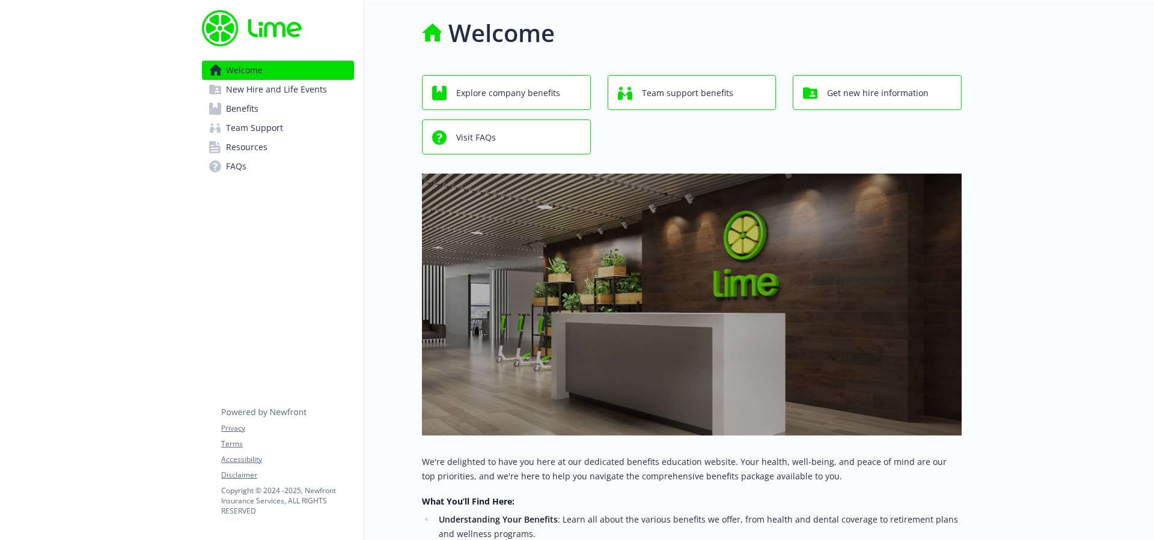
click at [484, 95] on span "Explore company benefits" at bounding box center [508, 93] width 104 height 23
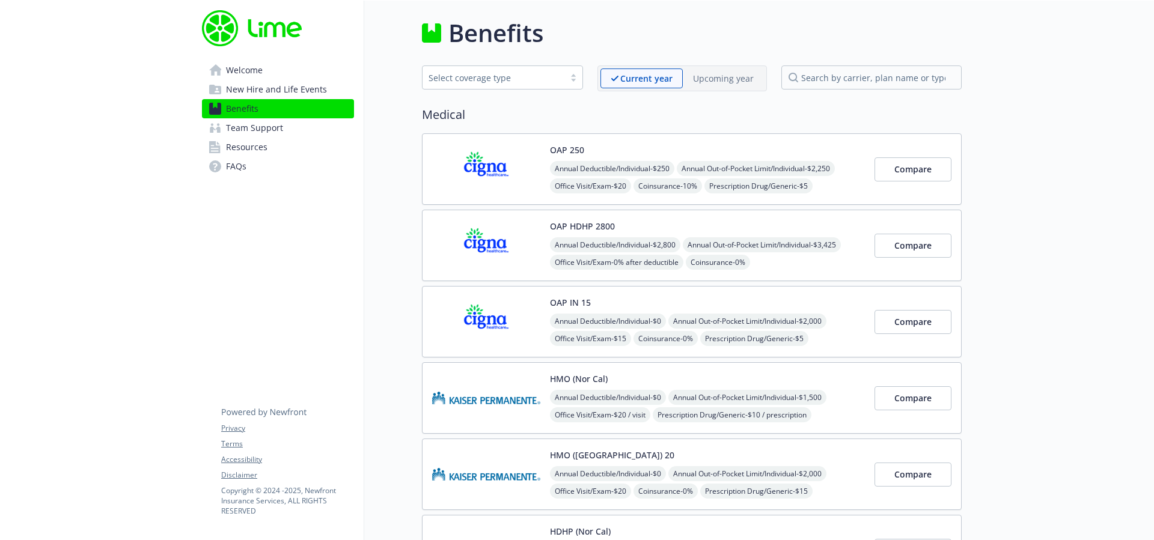
click at [266, 76] on link "Welcome" at bounding box center [278, 70] width 152 height 19
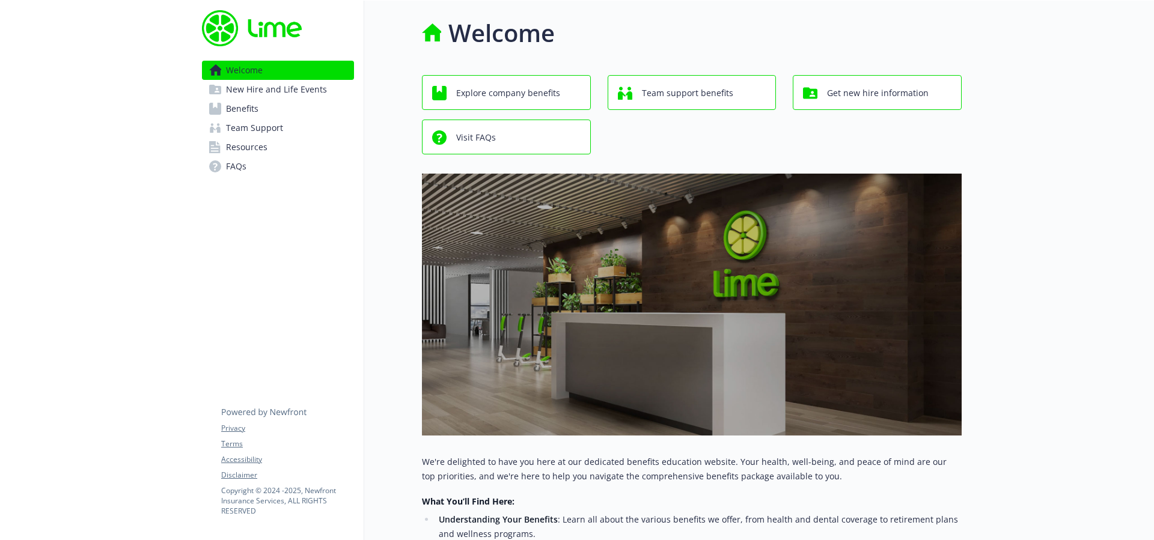
click at [735, 99] on div "Team support benefits" at bounding box center [694, 93] width 152 height 23
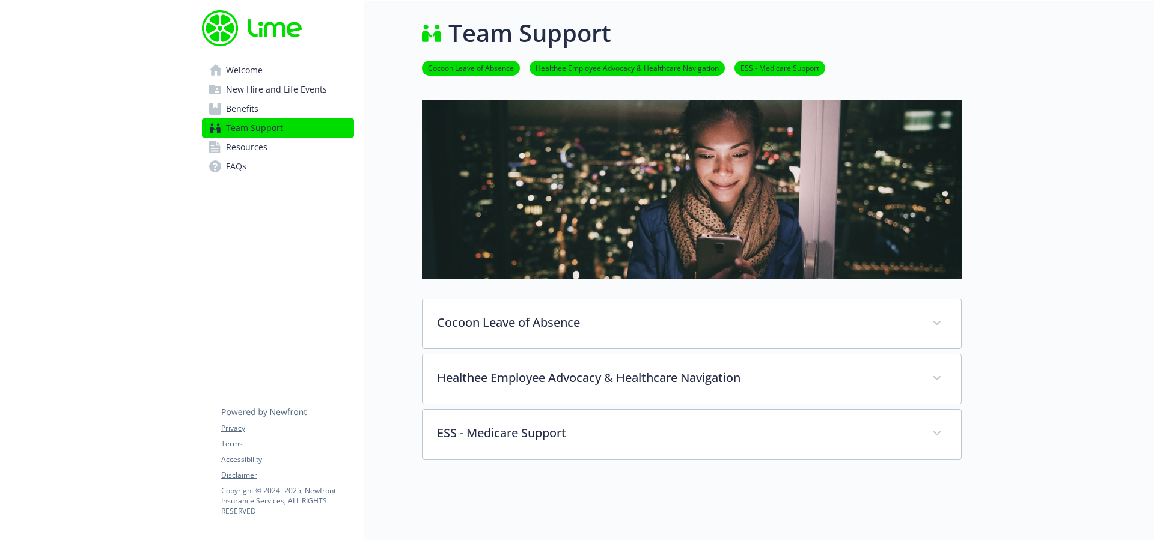
click at [258, 70] on span "Welcome" at bounding box center [244, 70] width 37 height 19
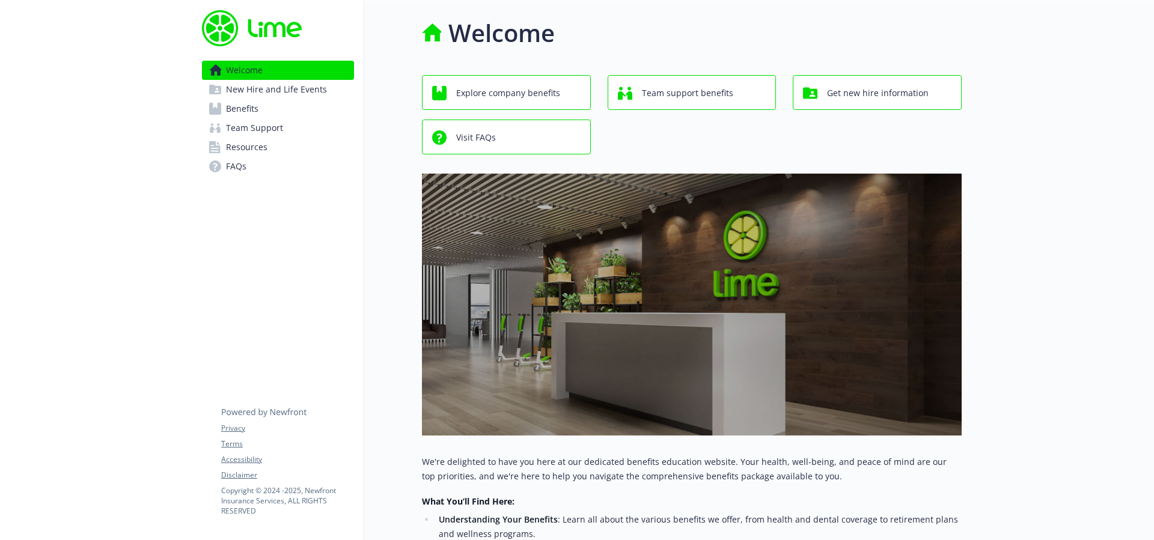
click at [853, 93] on span "Get new hire information" at bounding box center [878, 93] width 102 height 23
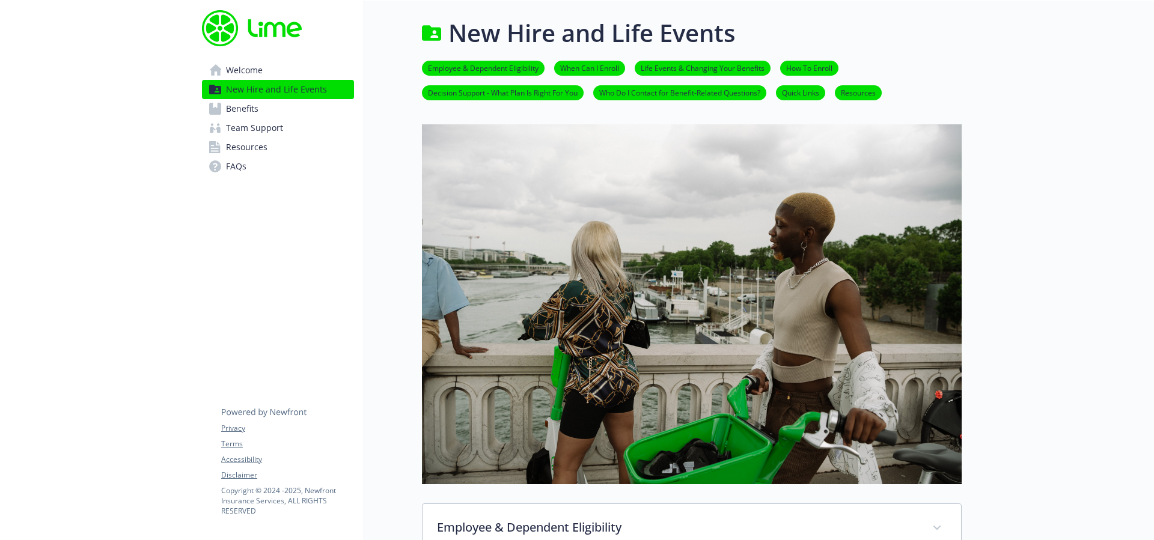
click at [280, 76] on link "Welcome" at bounding box center [278, 70] width 152 height 19
